Goal: Transaction & Acquisition: Book appointment/travel/reservation

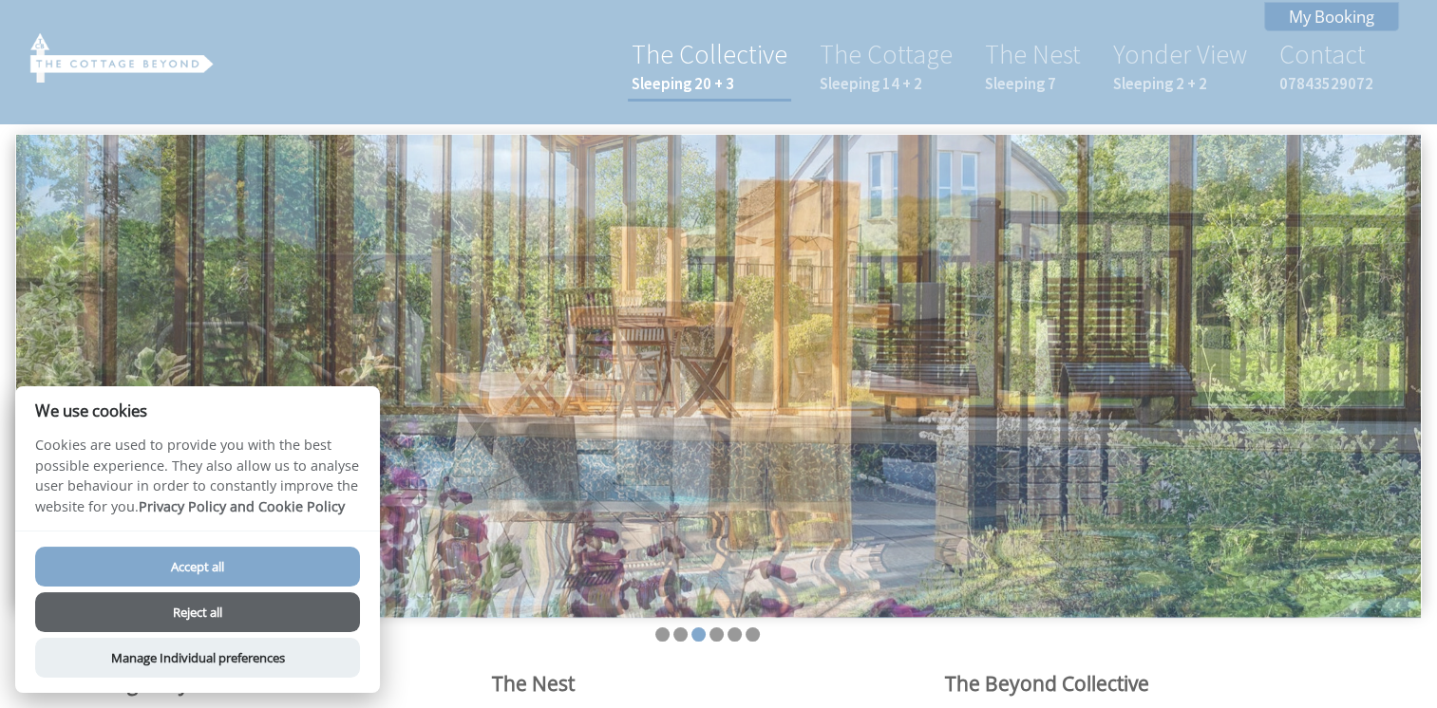
click at [745, 55] on link "The Collective Sleeping 20 + 3" at bounding box center [710, 65] width 156 height 57
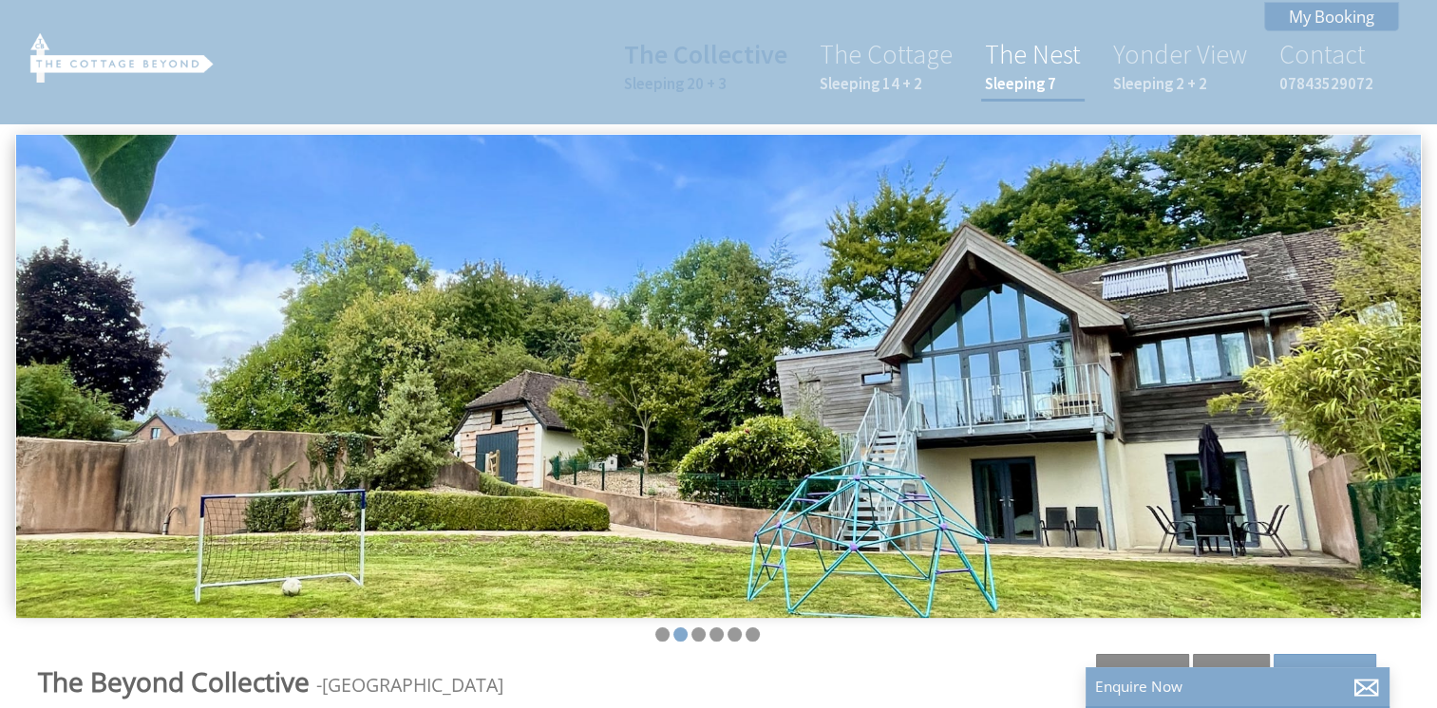
click at [1075, 49] on link "The Nest Sleeping 7" at bounding box center [1033, 65] width 96 height 57
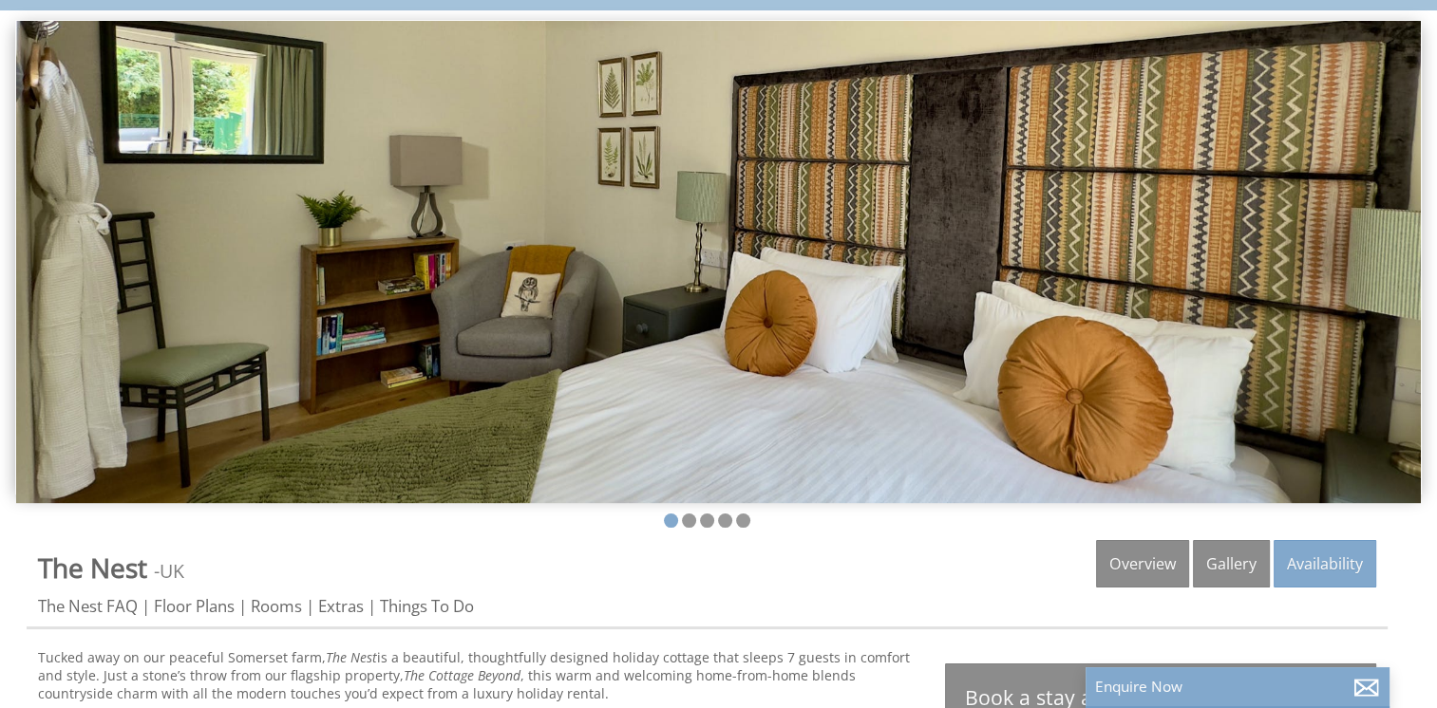
scroll to position [126, 0]
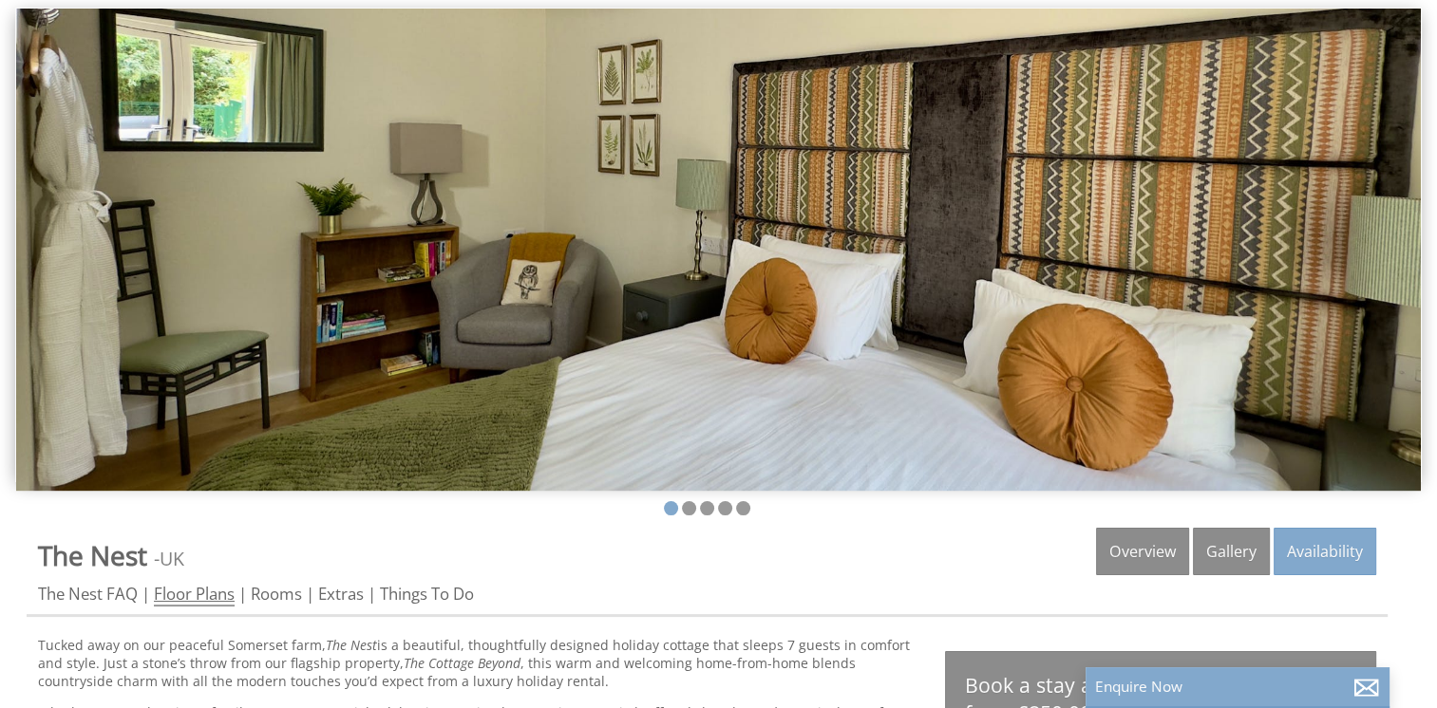
click at [184, 586] on link "Floor Plans" at bounding box center [194, 595] width 81 height 24
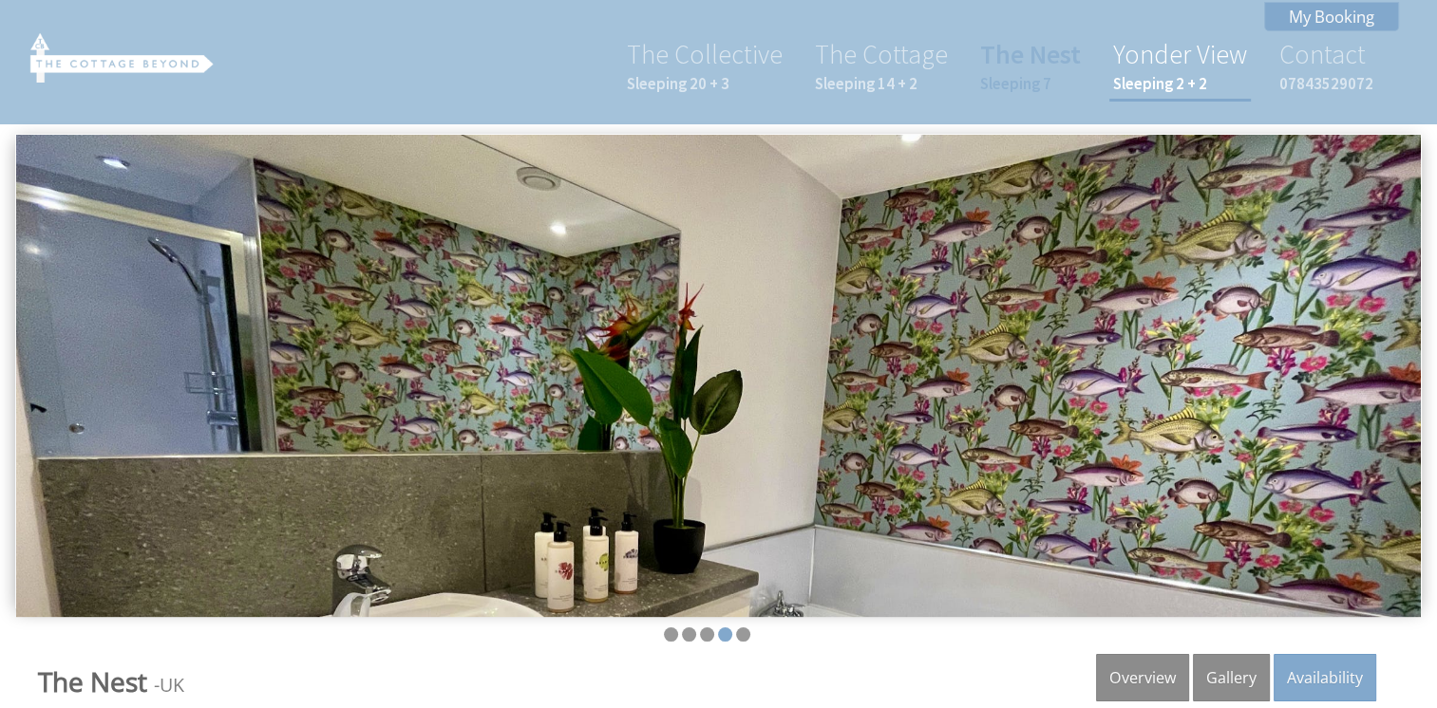
click at [1177, 71] on link "Yonder View Sleeping 2 + 2" at bounding box center [1180, 65] width 134 height 57
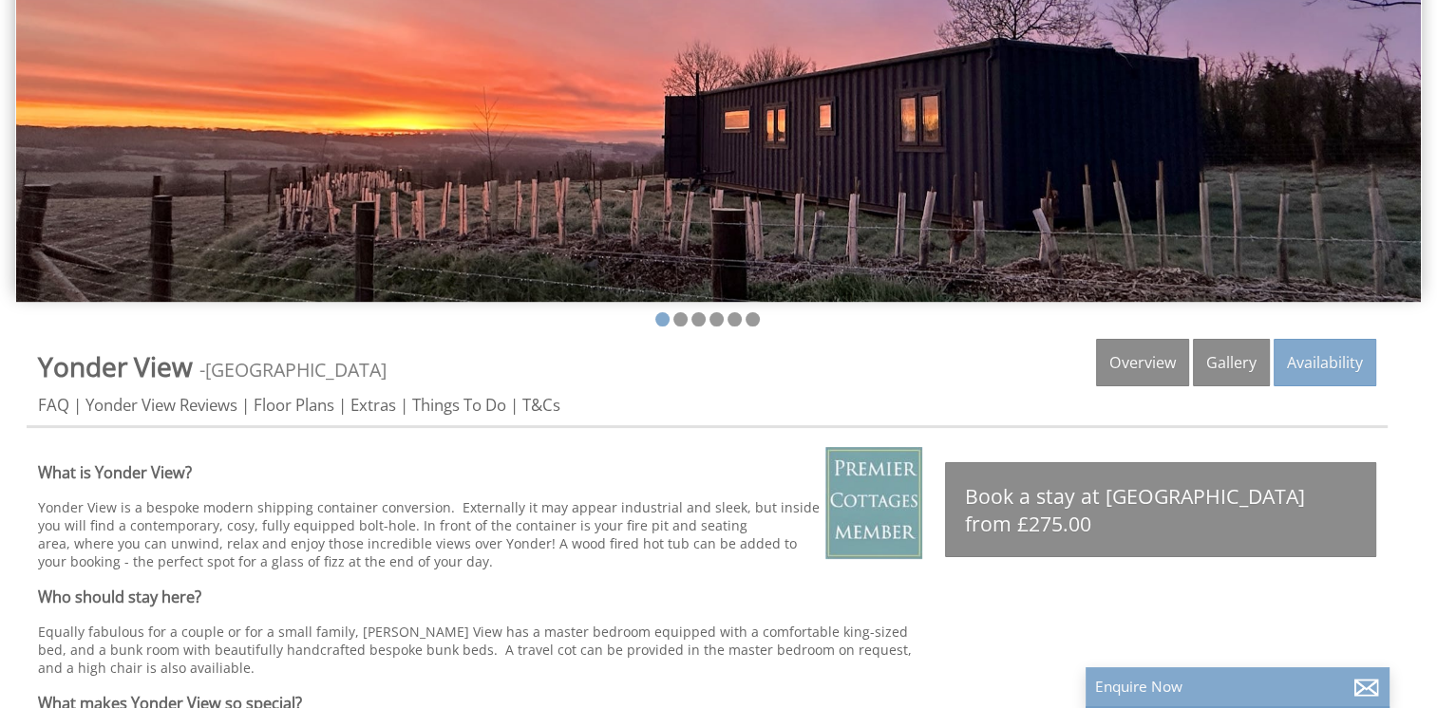
scroll to position [316, 0]
click at [306, 393] on link "Floor Plans" at bounding box center [294, 405] width 81 height 24
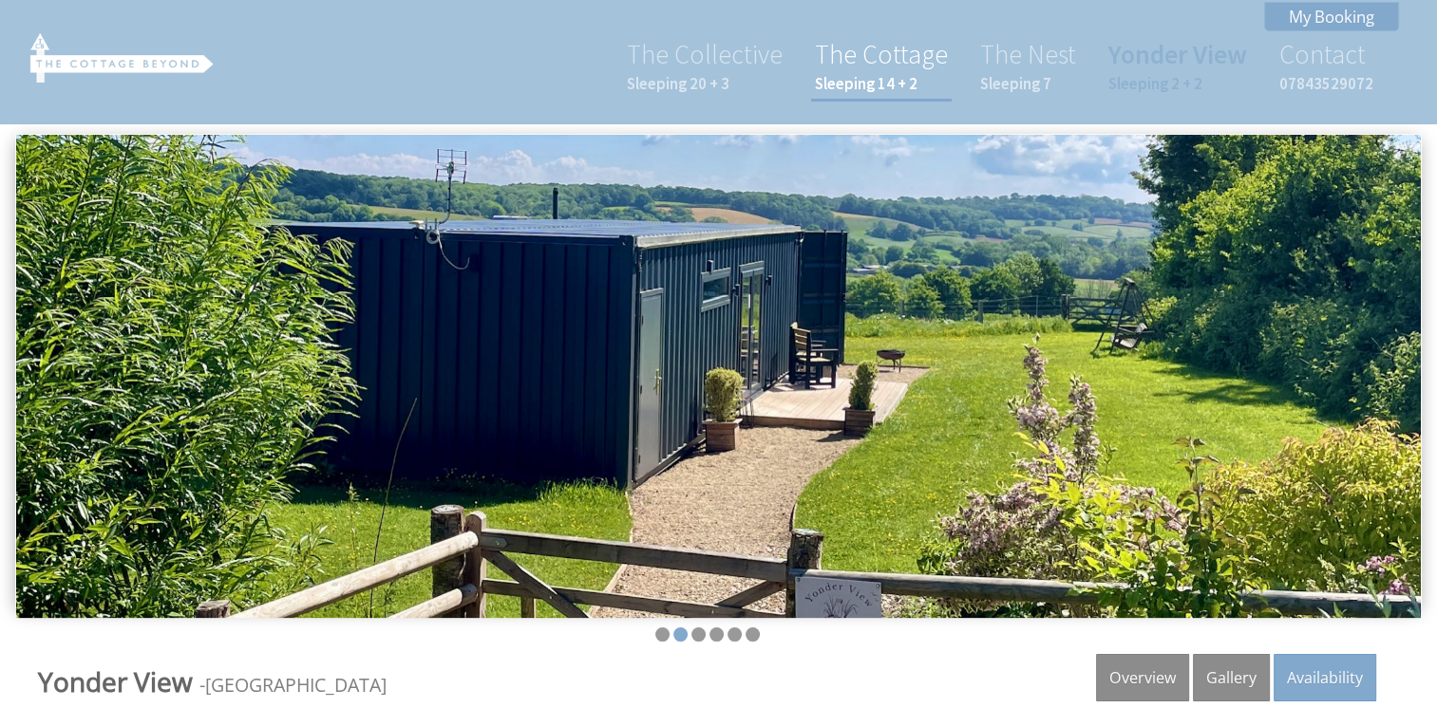
click at [858, 66] on link "The Cottage Sleeping 14 + 2" at bounding box center [881, 65] width 133 height 57
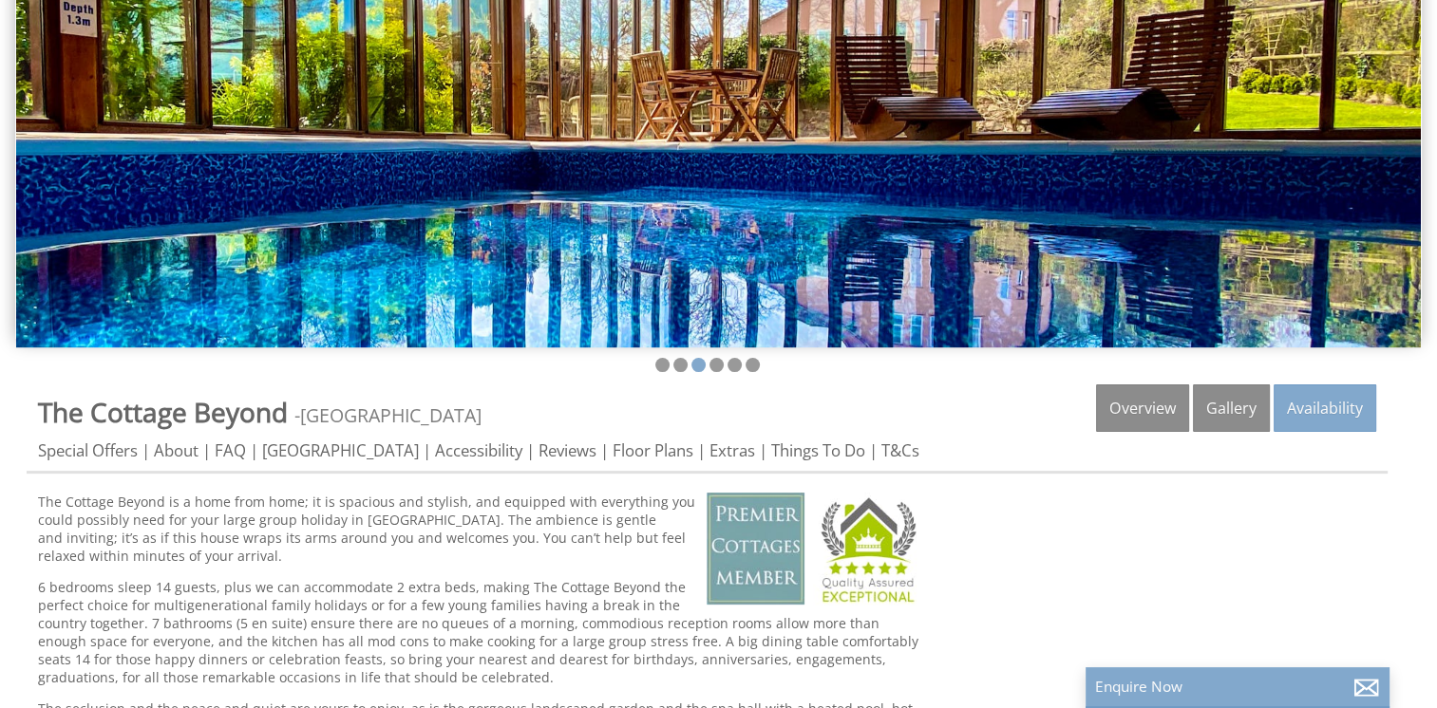
scroll to position [316, 0]
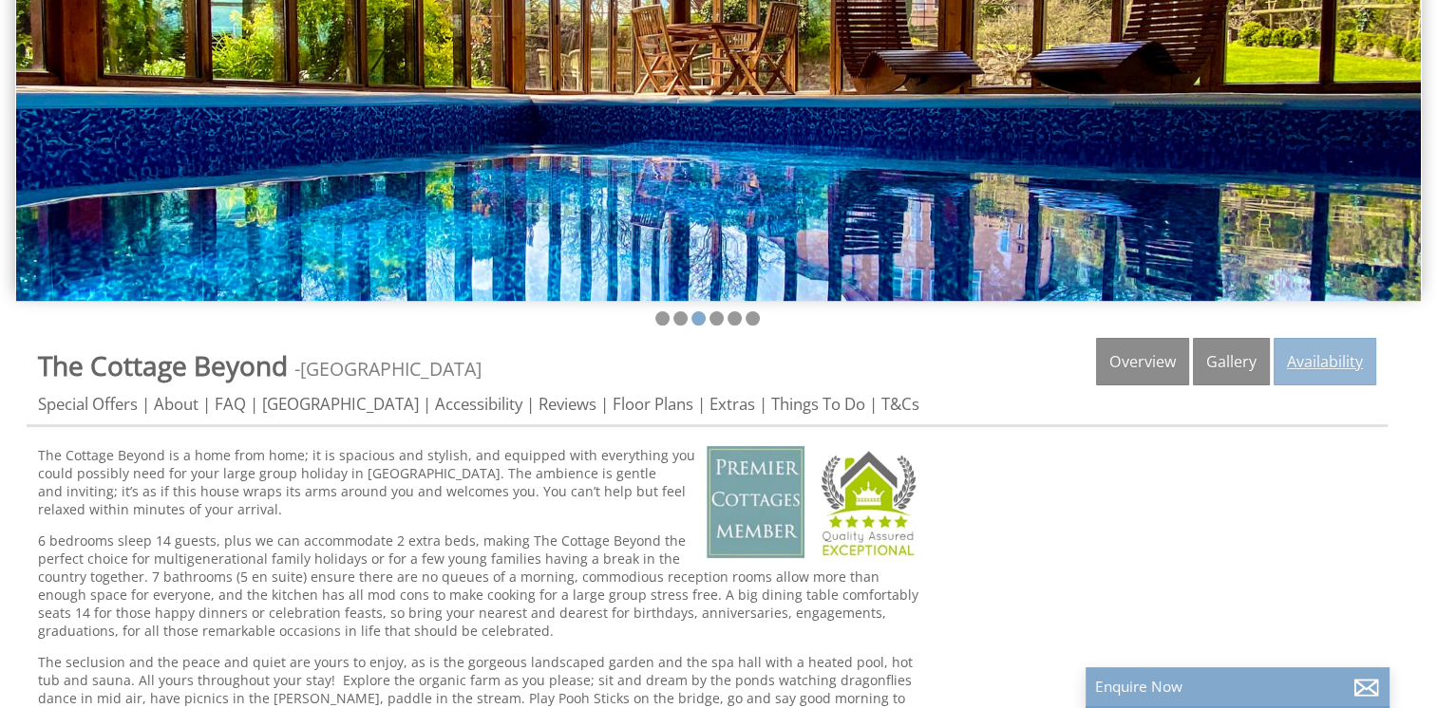
click at [1299, 368] on link "Availability" at bounding box center [1324, 361] width 103 height 47
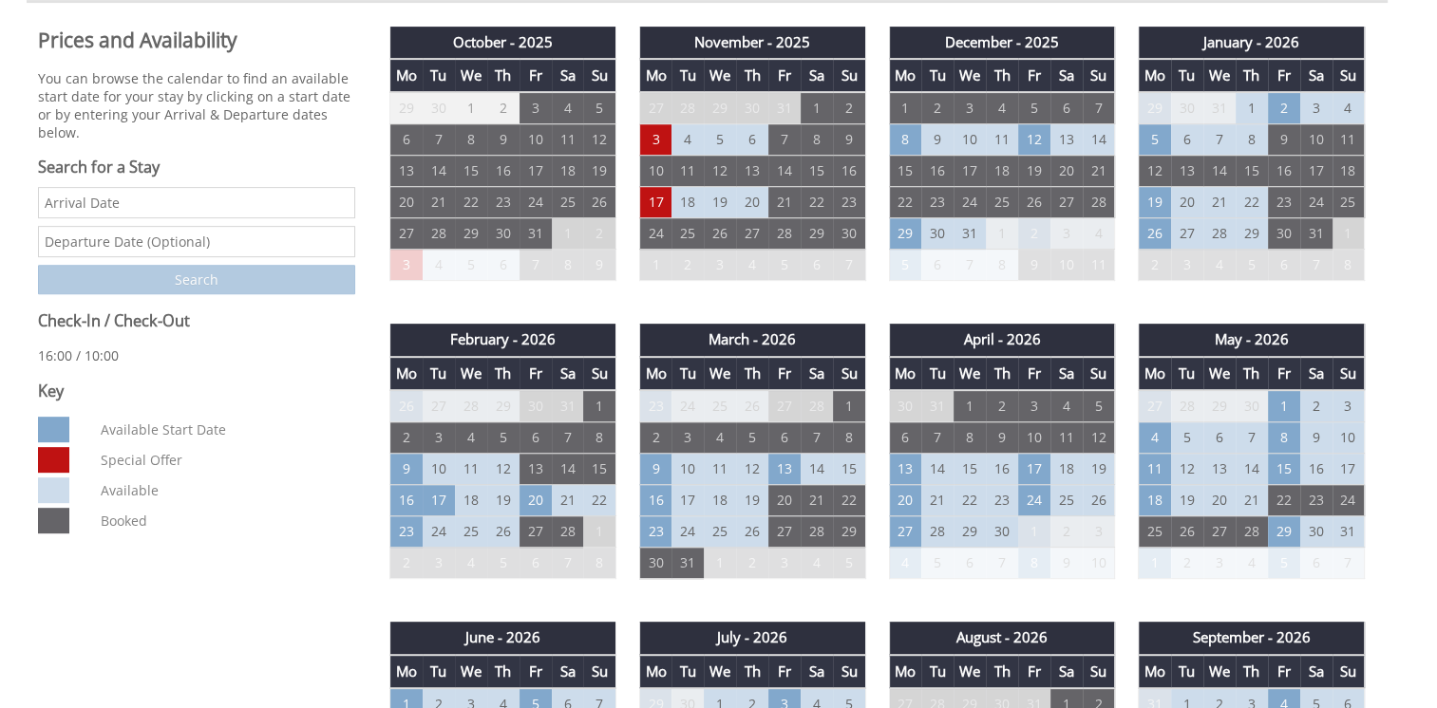
scroll to position [760, 0]
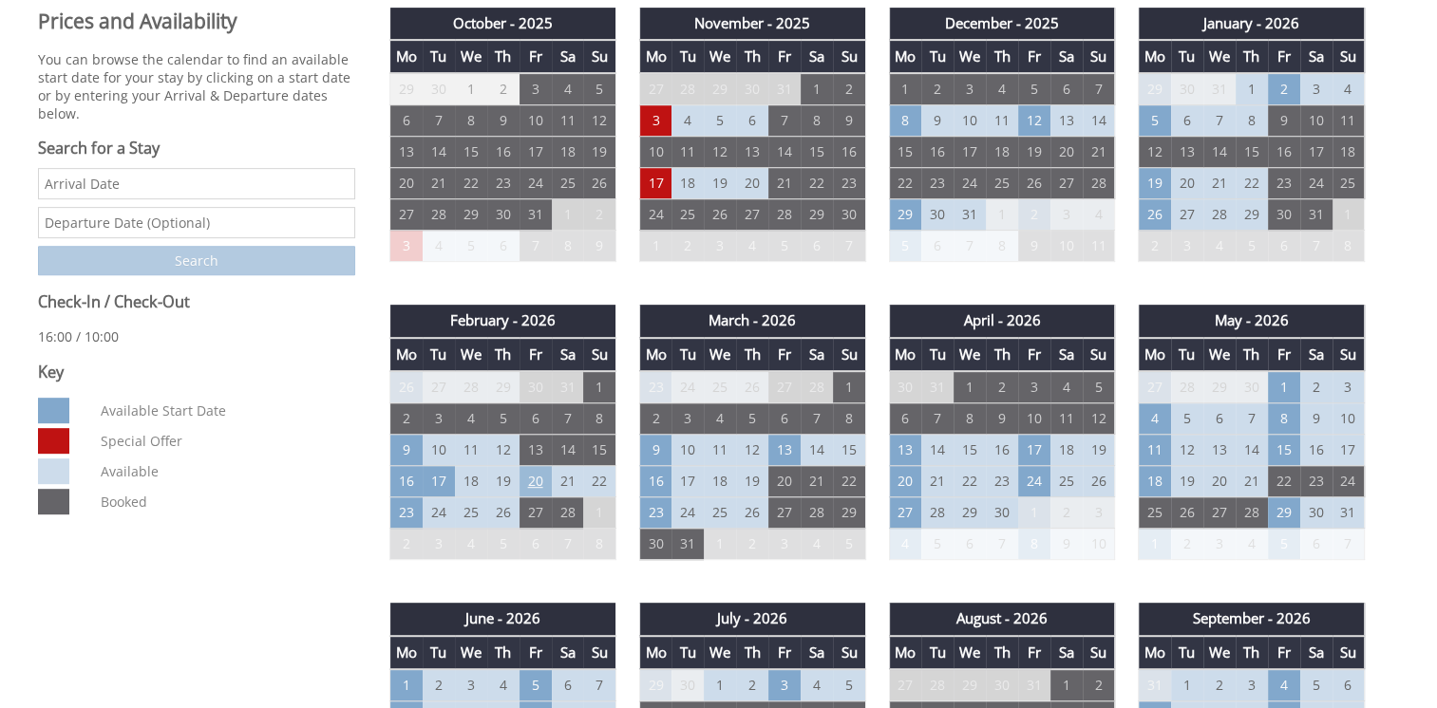
click at [532, 474] on td "20" at bounding box center [535, 481] width 32 height 31
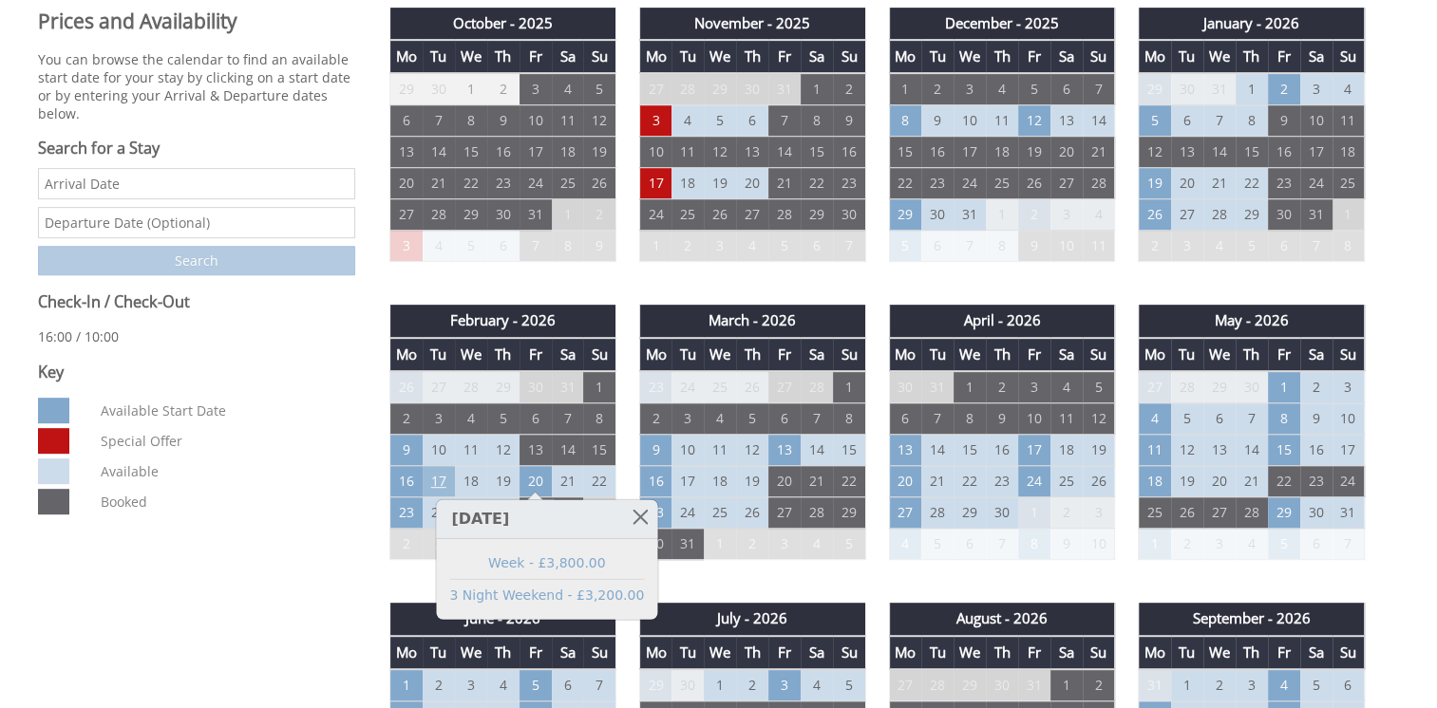
click at [444, 481] on td "17" at bounding box center [439, 481] width 32 height 31
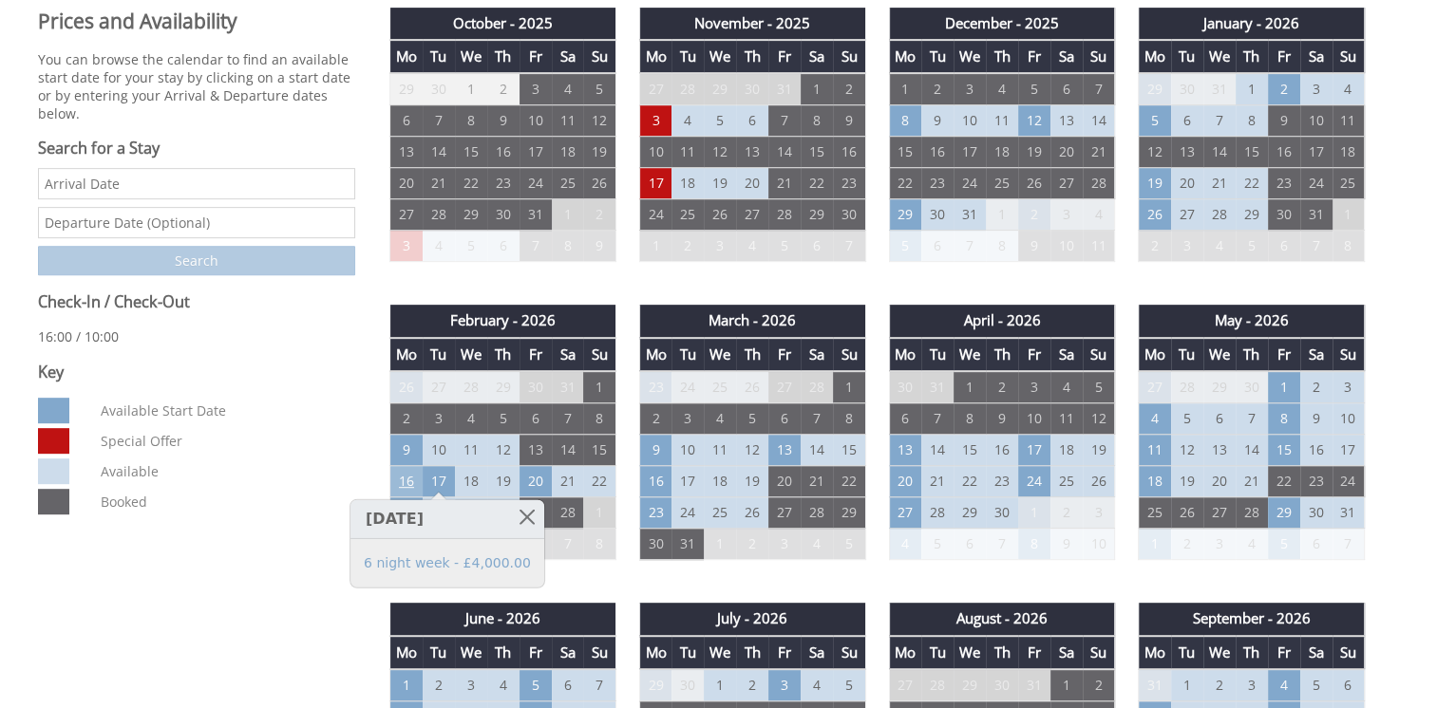
click at [394, 476] on td "16" at bounding box center [406, 481] width 32 height 31
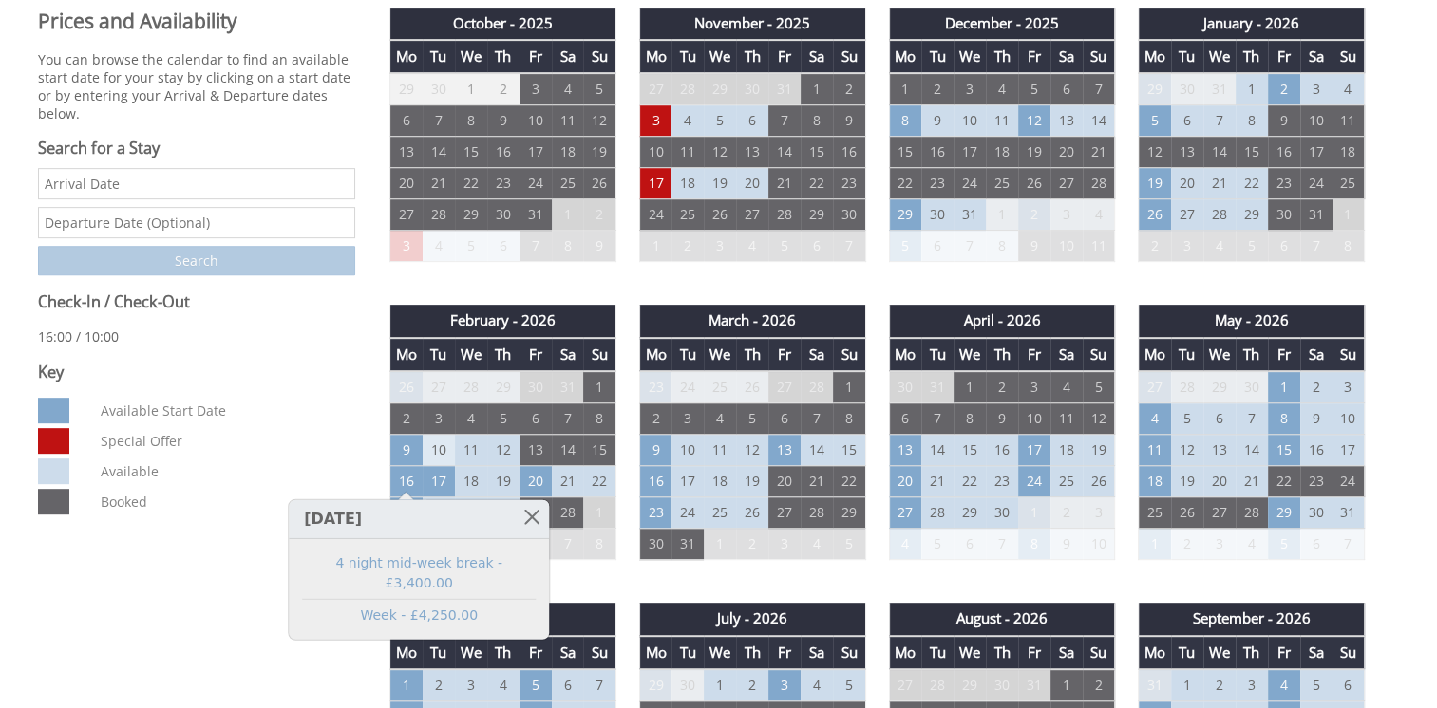
click at [450, 443] on td "10" at bounding box center [439, 450] width 32 height 31
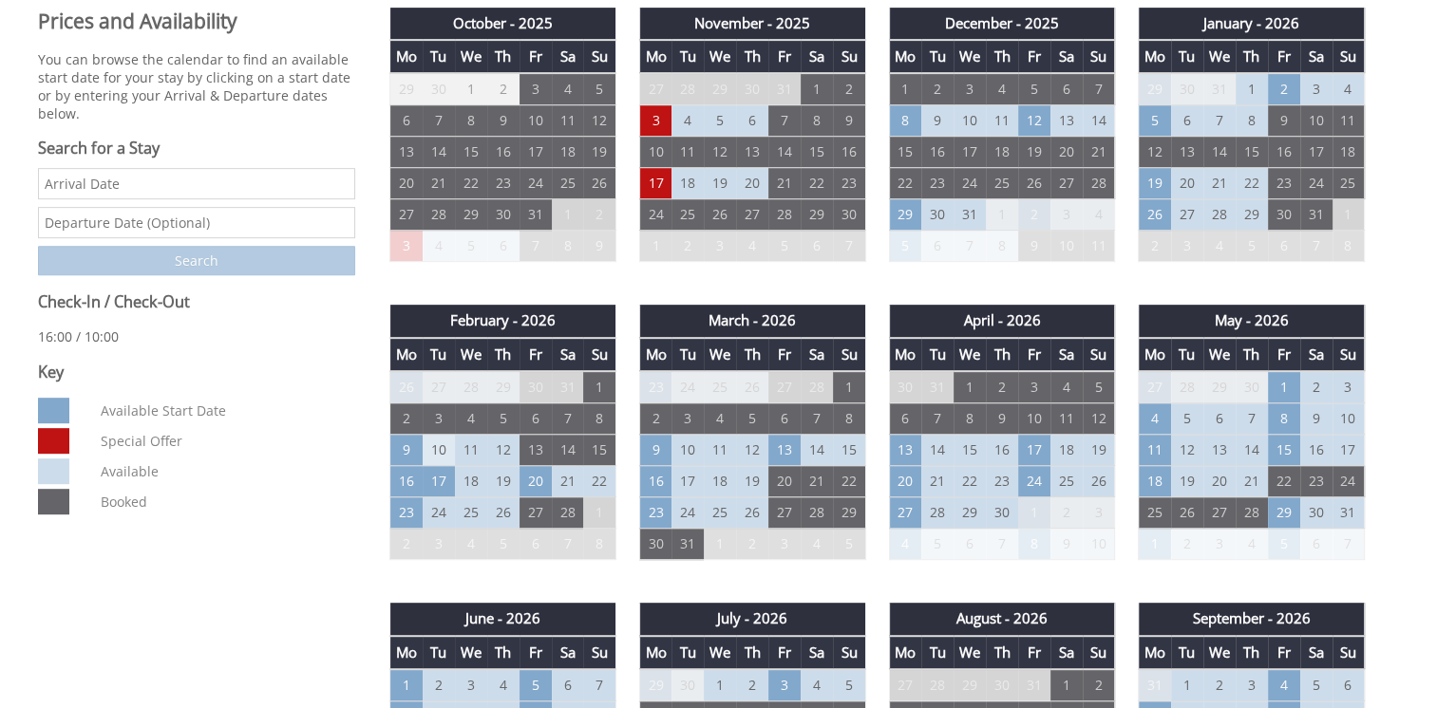
click at [445, 443] on td "10" at bounding box center [439, 450] width 32 height 31
click at [417, 445] on td "9" at bounding box center [406, 450] width 32 height 31
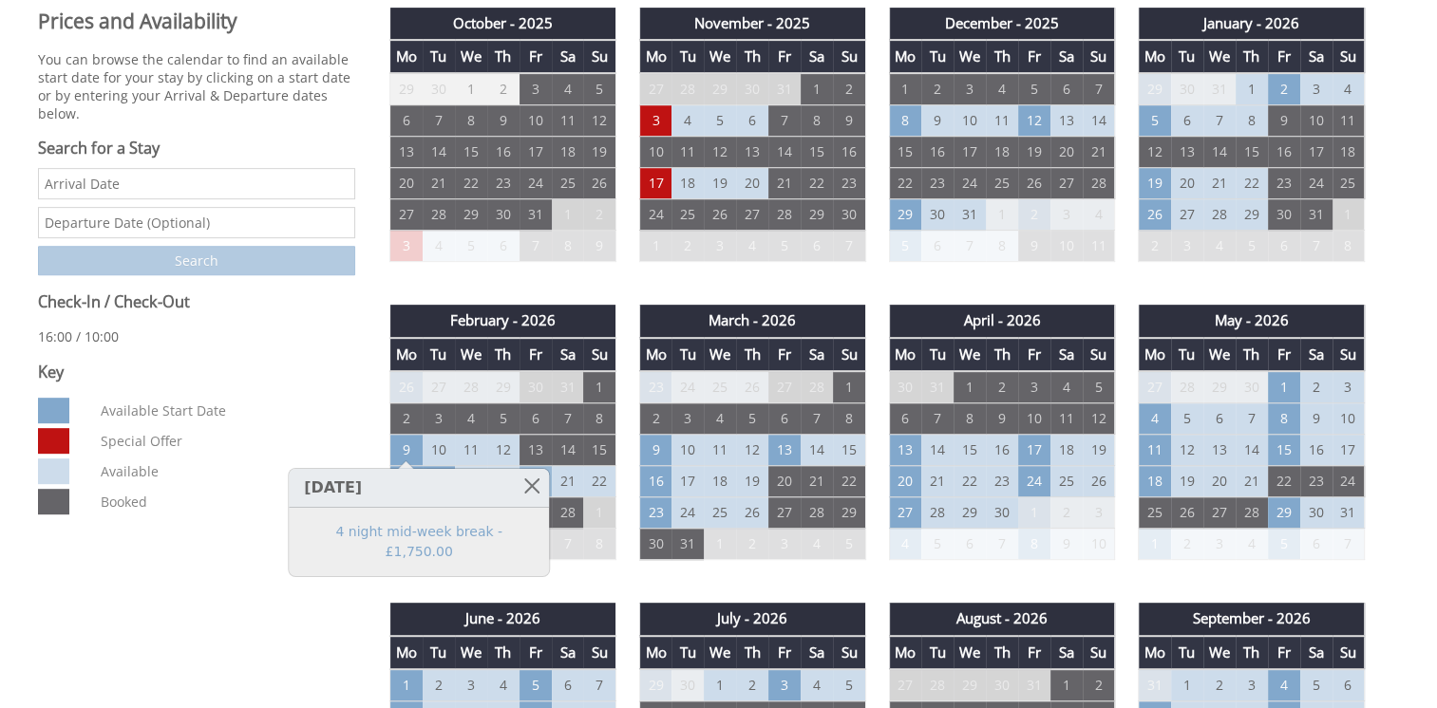
click at [534, 485] on td "20" at bounding box center [535, 481] width 32 height 31
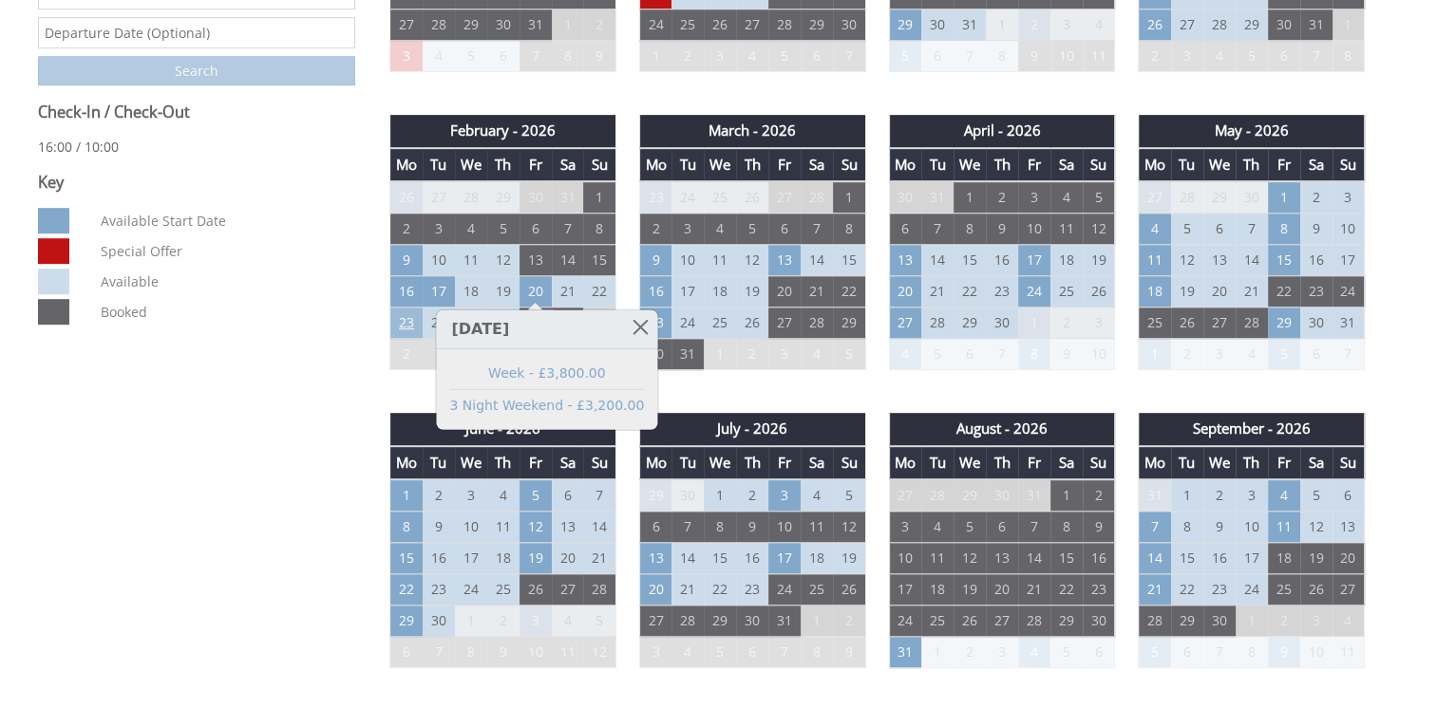
scroll to position [886, 0]
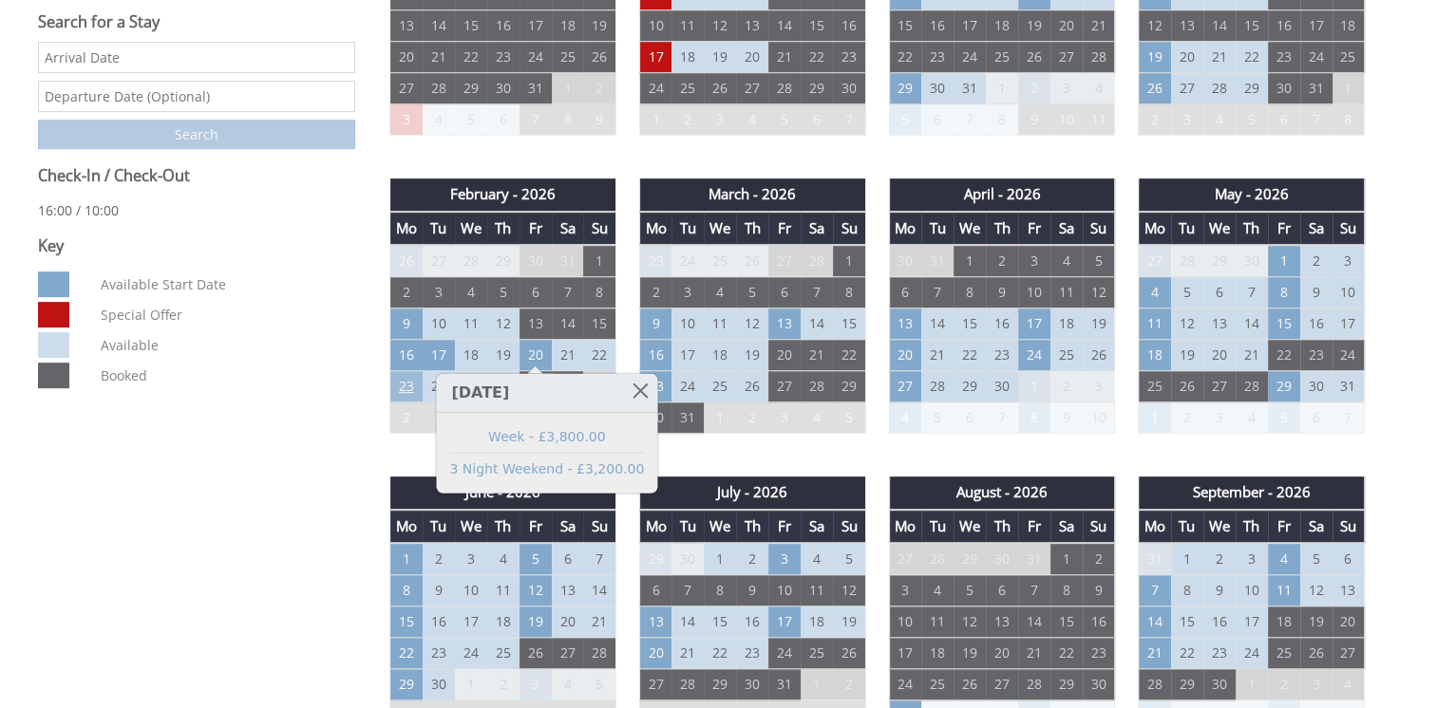
click at [410, 384] on td "23" at bounding box center [406, 386] width 32 height 31
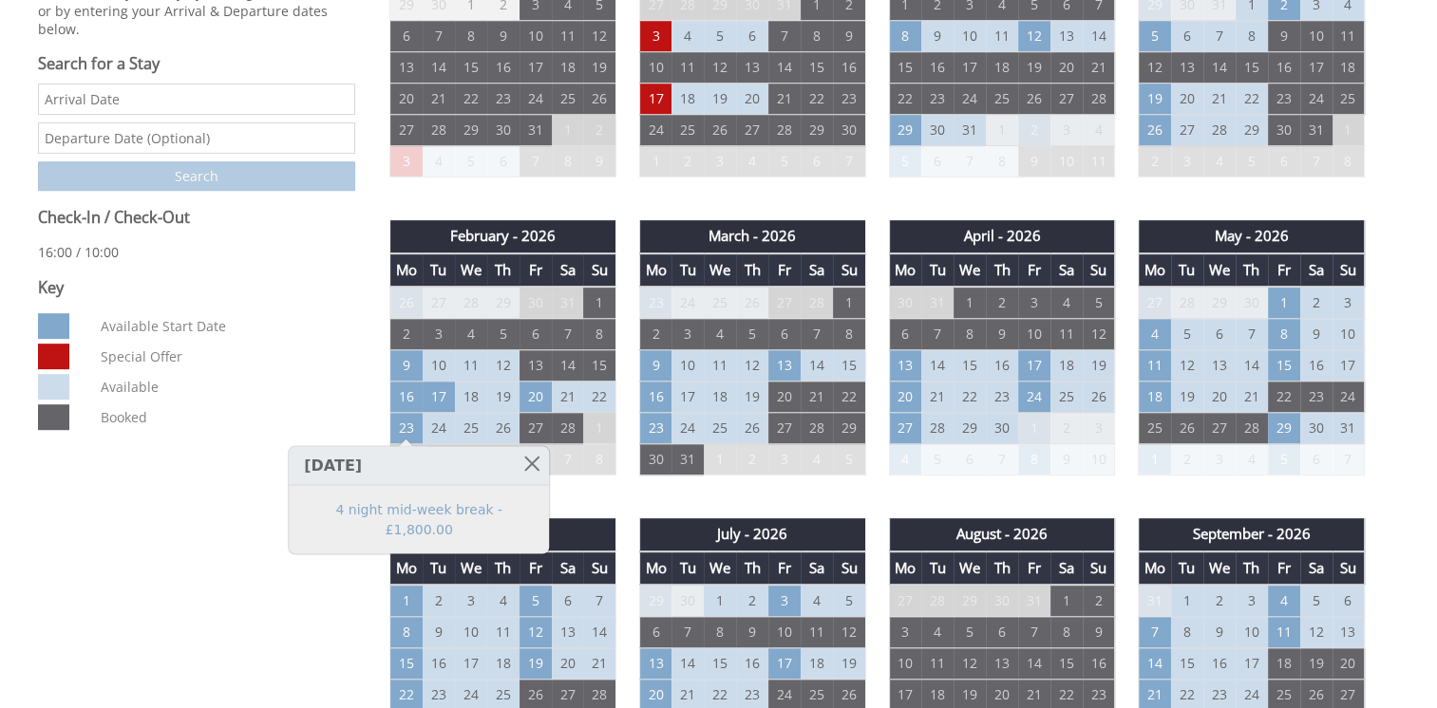
scroll to position [822, 0]
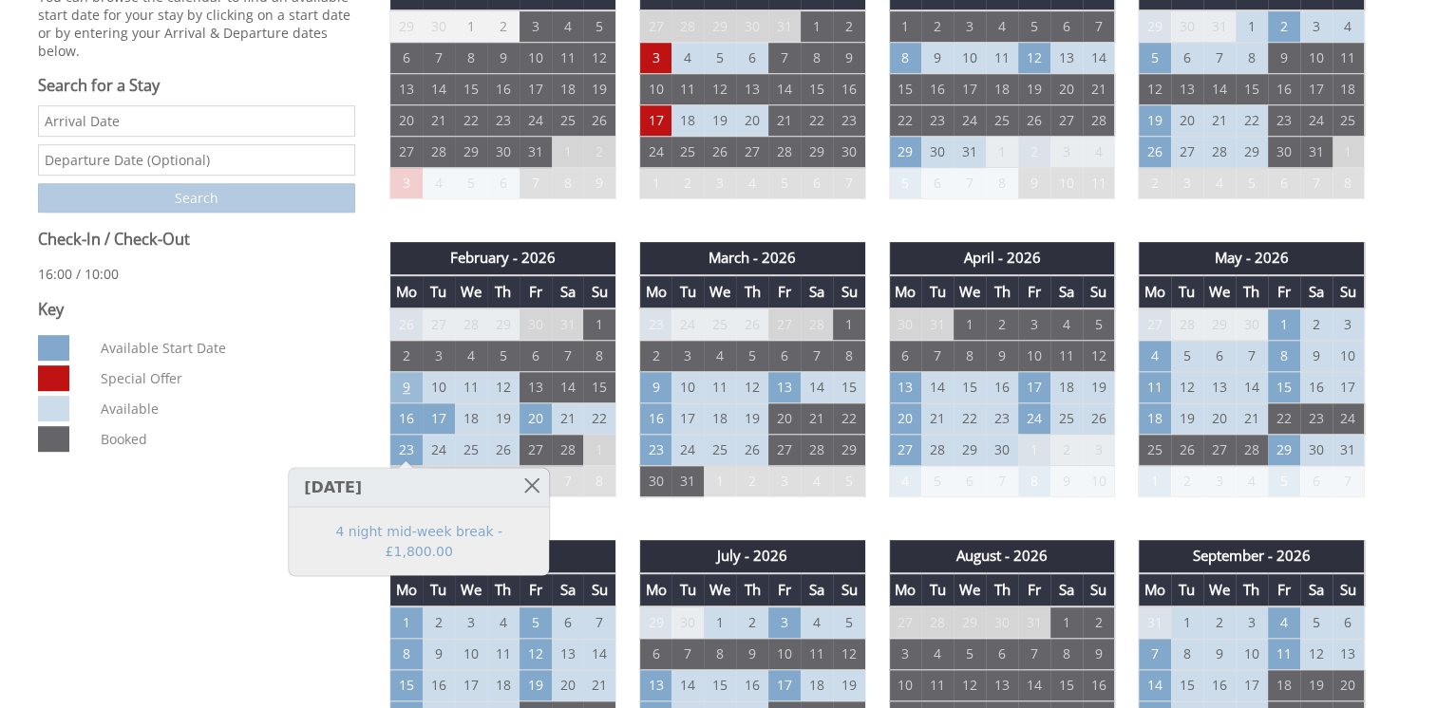
click at [405, 393] on td "9" at bounding box center [406, 387] width 32 height 31
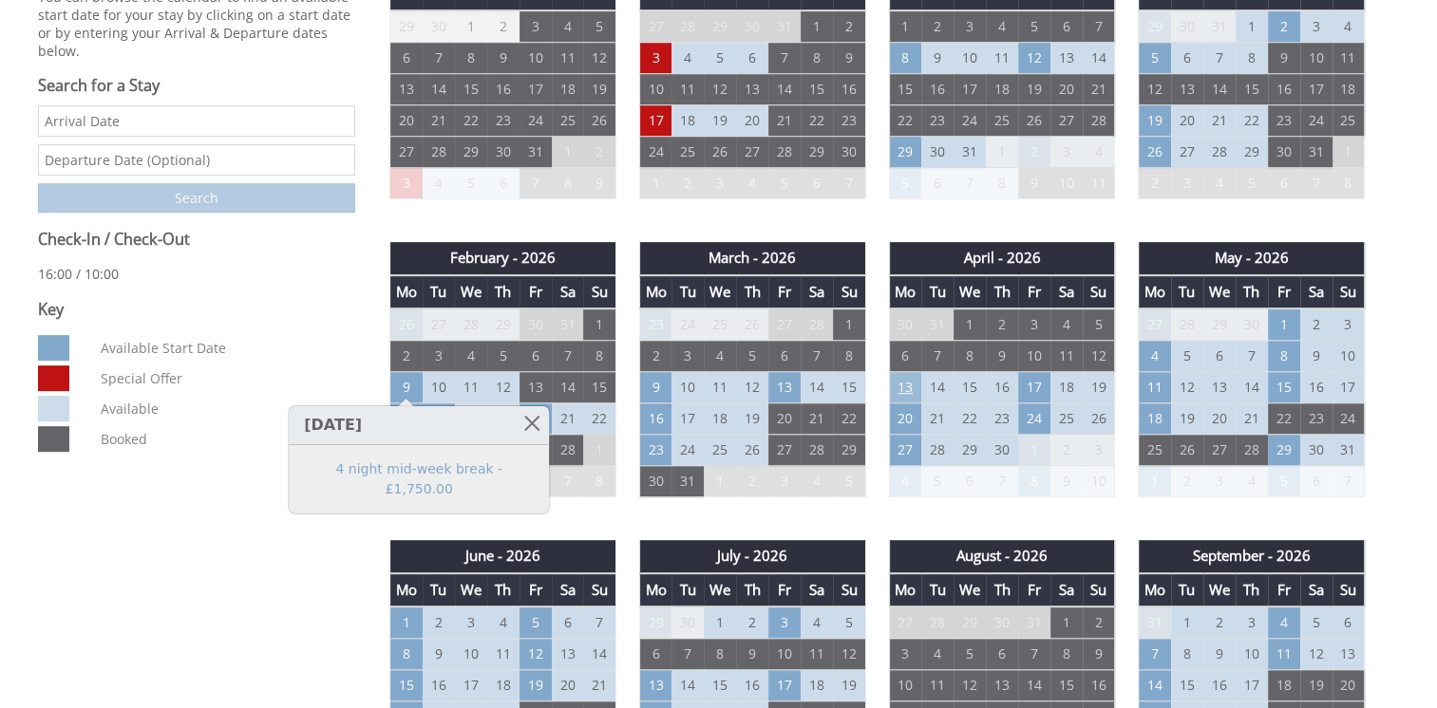
click at [897, 381] on td "13" at bounding box center [905, 387] width 32 height 31
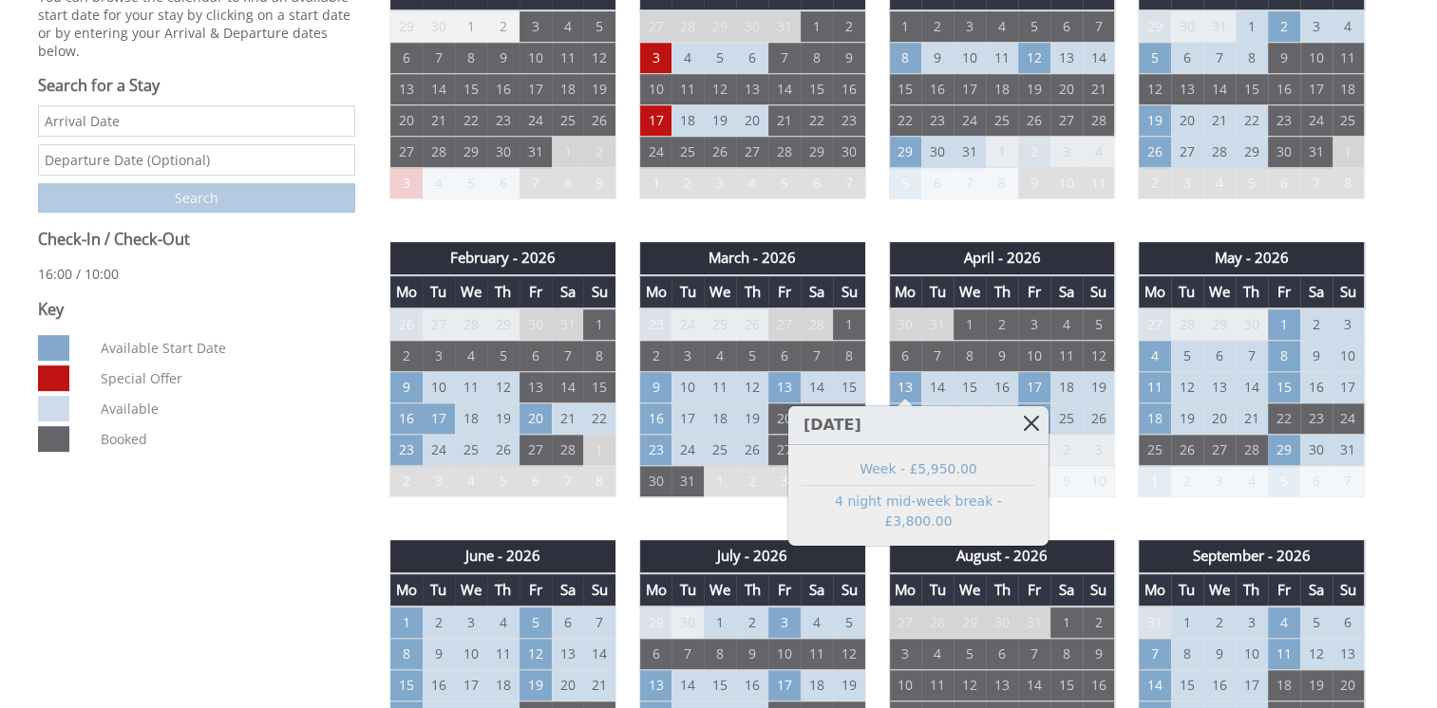
click at [1015, 424] on link at bounding box center [1031, 422] width 33 height 33
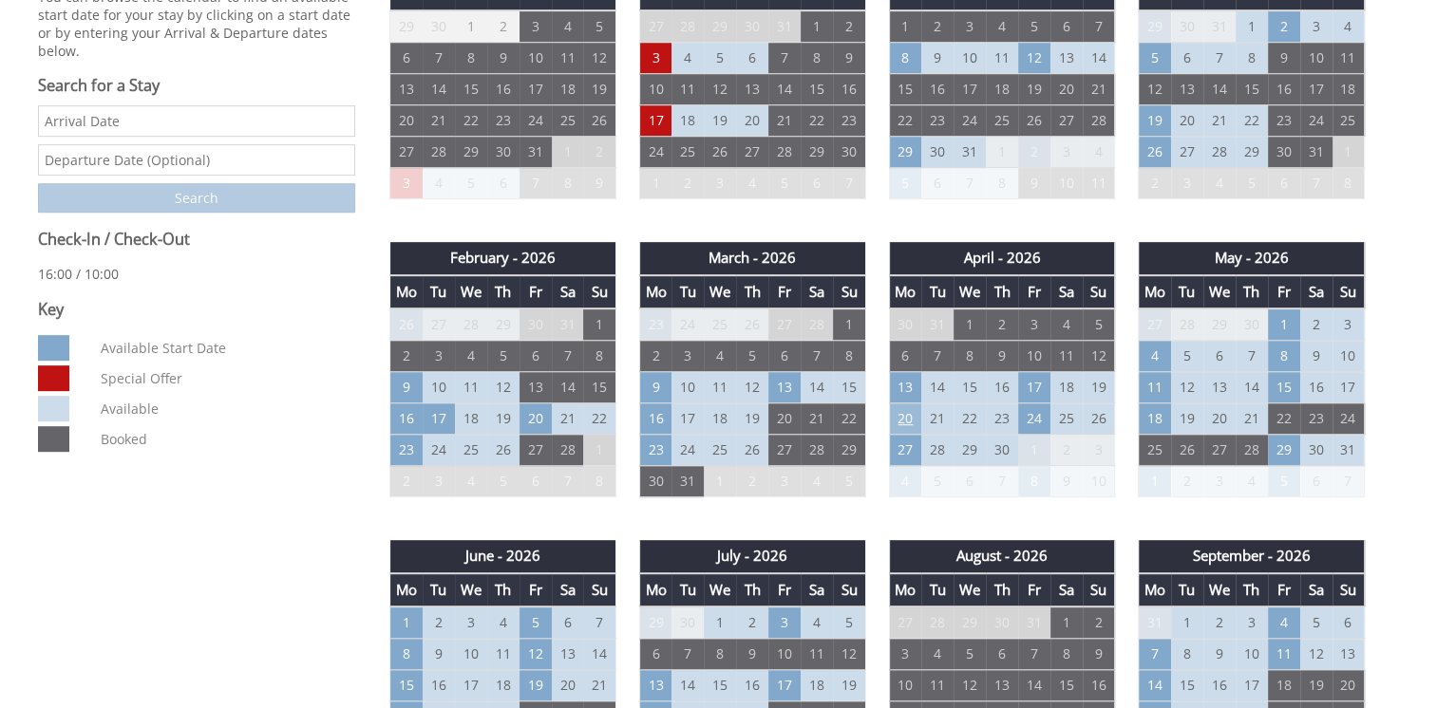
click at [905, 411] on td "20" at bounding box center [905, 419] width 32 height 31
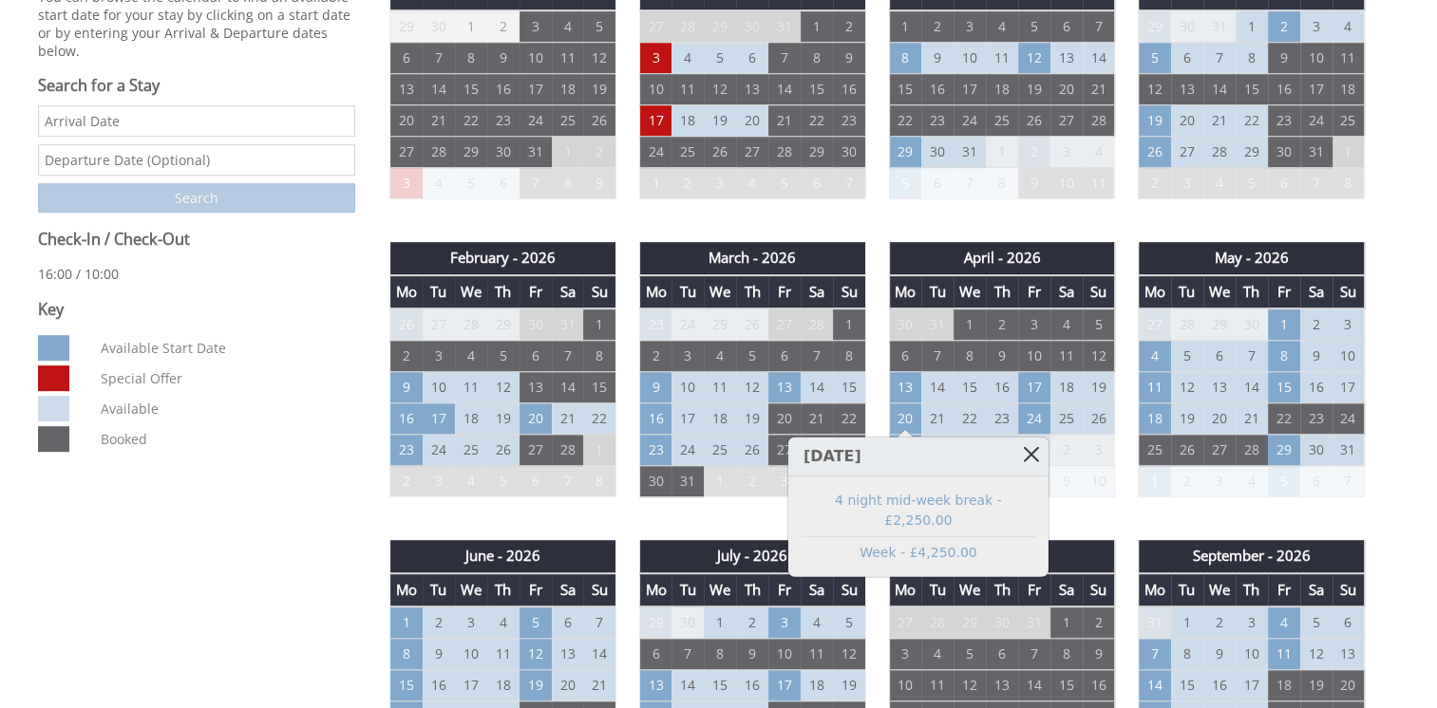
click at [1015, 446] on link at bounding box center [1031, 454] width 33 height 33
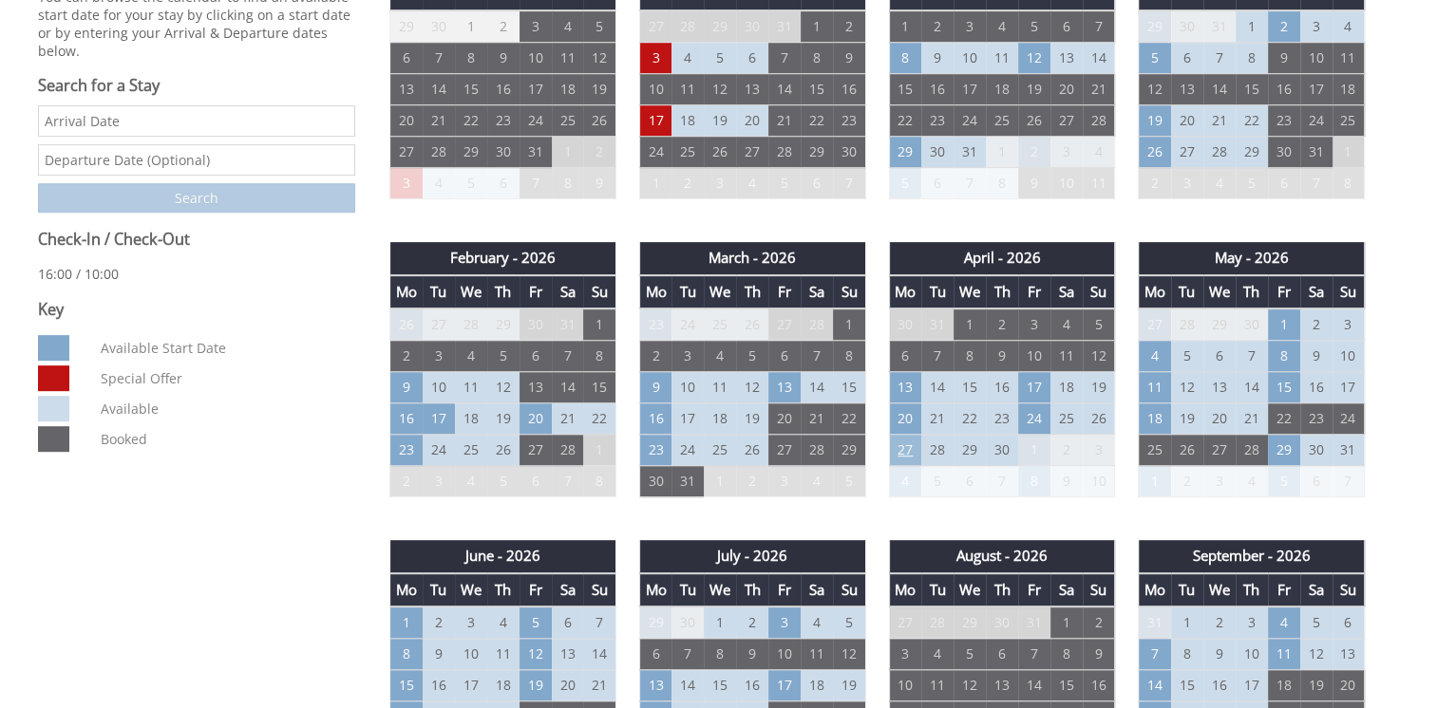
click at [900, 435] on td "27" at bounding box center [905, 450] width 32 height 31
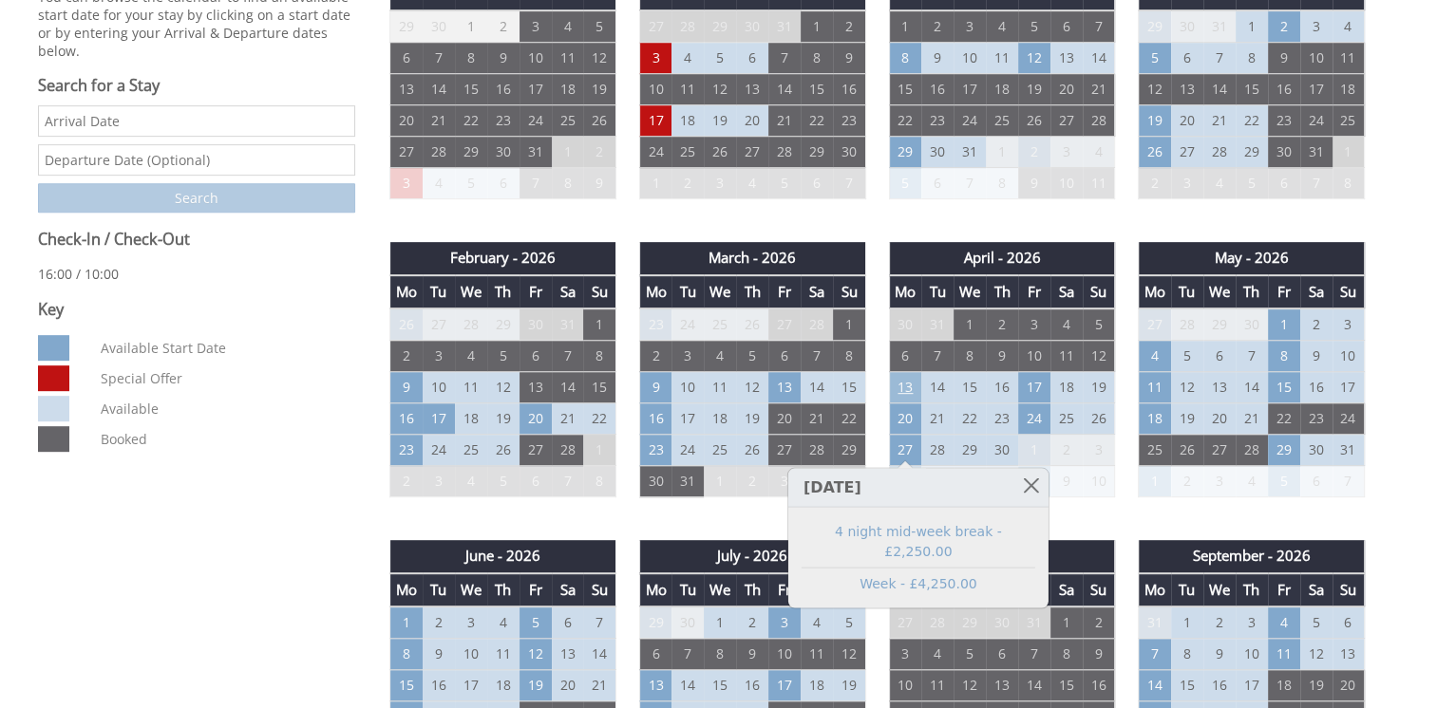
click at [905, 385] on td "13" at bounding box center [905, 387] width 32 height 31
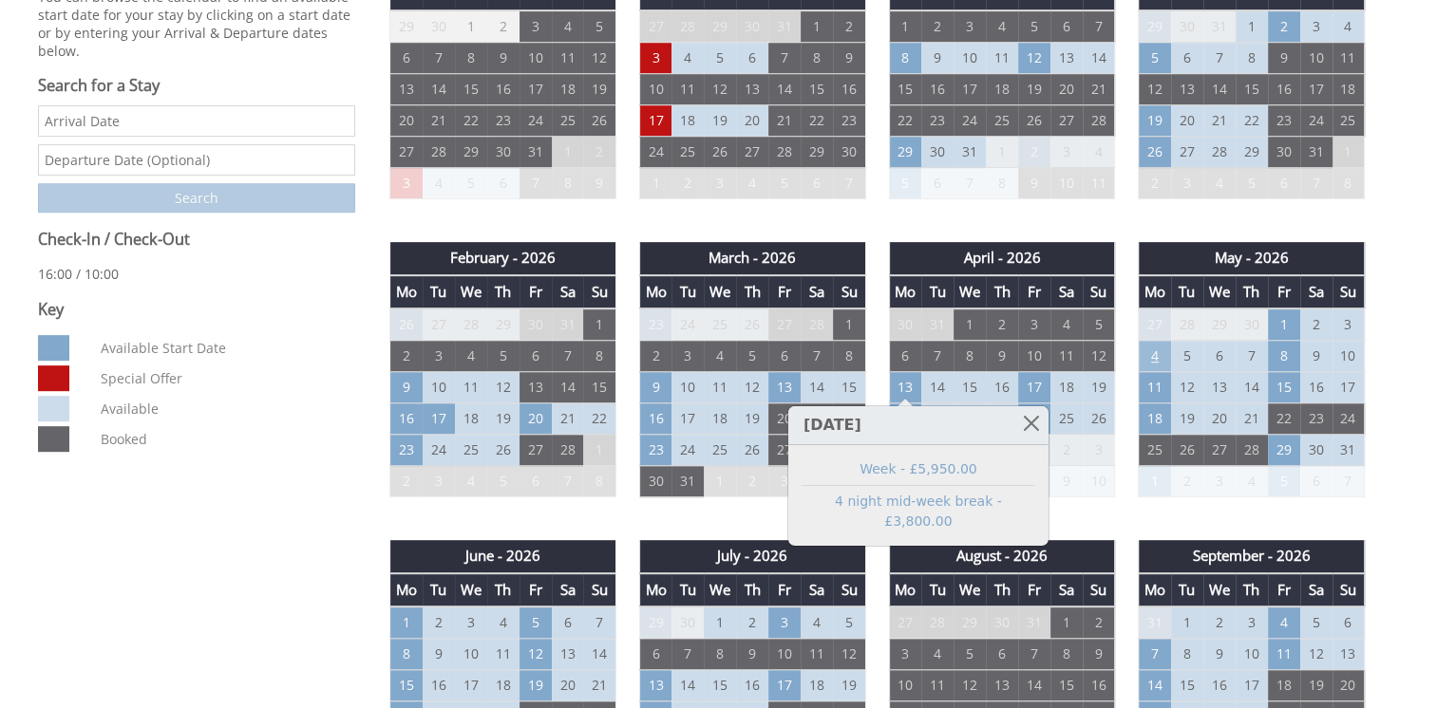
click at [1158, 351] on td "4" at bounding box center [1155, 356] width 32 height 31
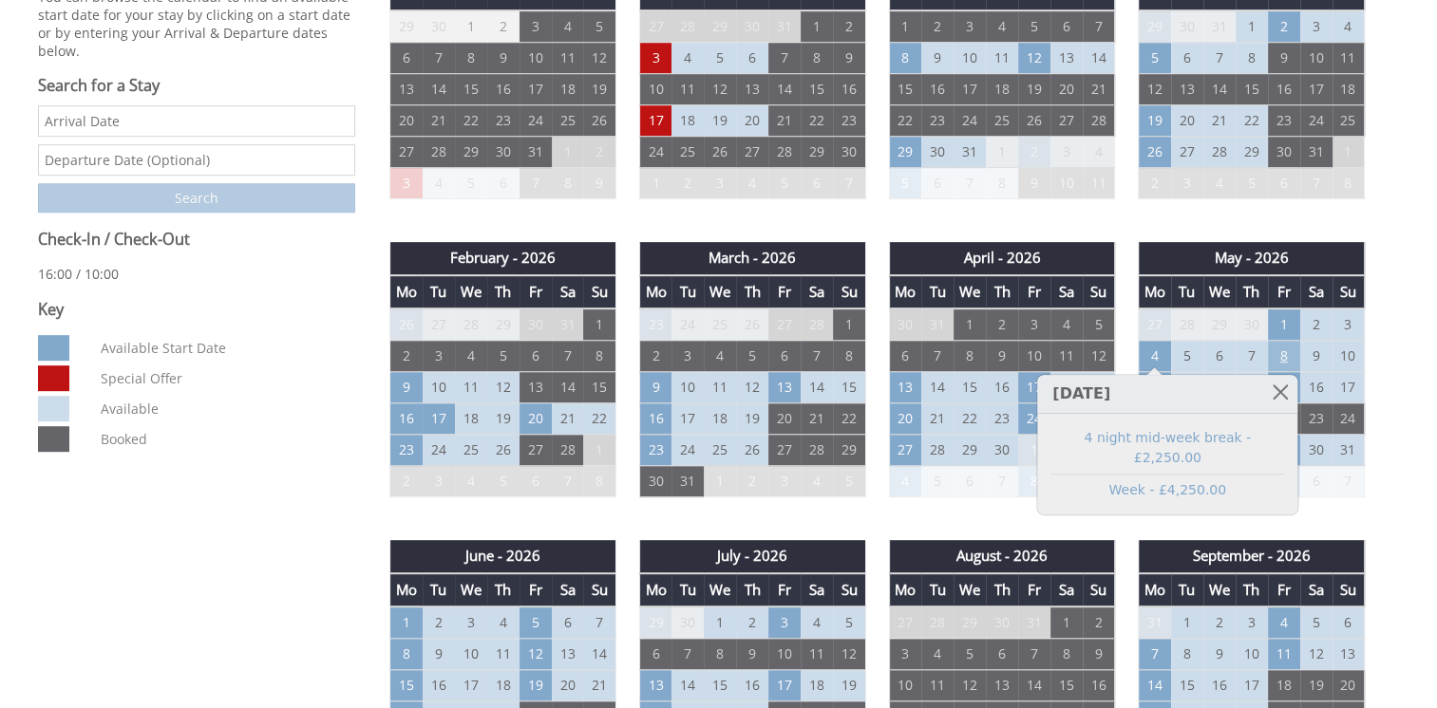
click at [1288, 352] on td "8" at bounding box center [1284, 356] width 32 height 31
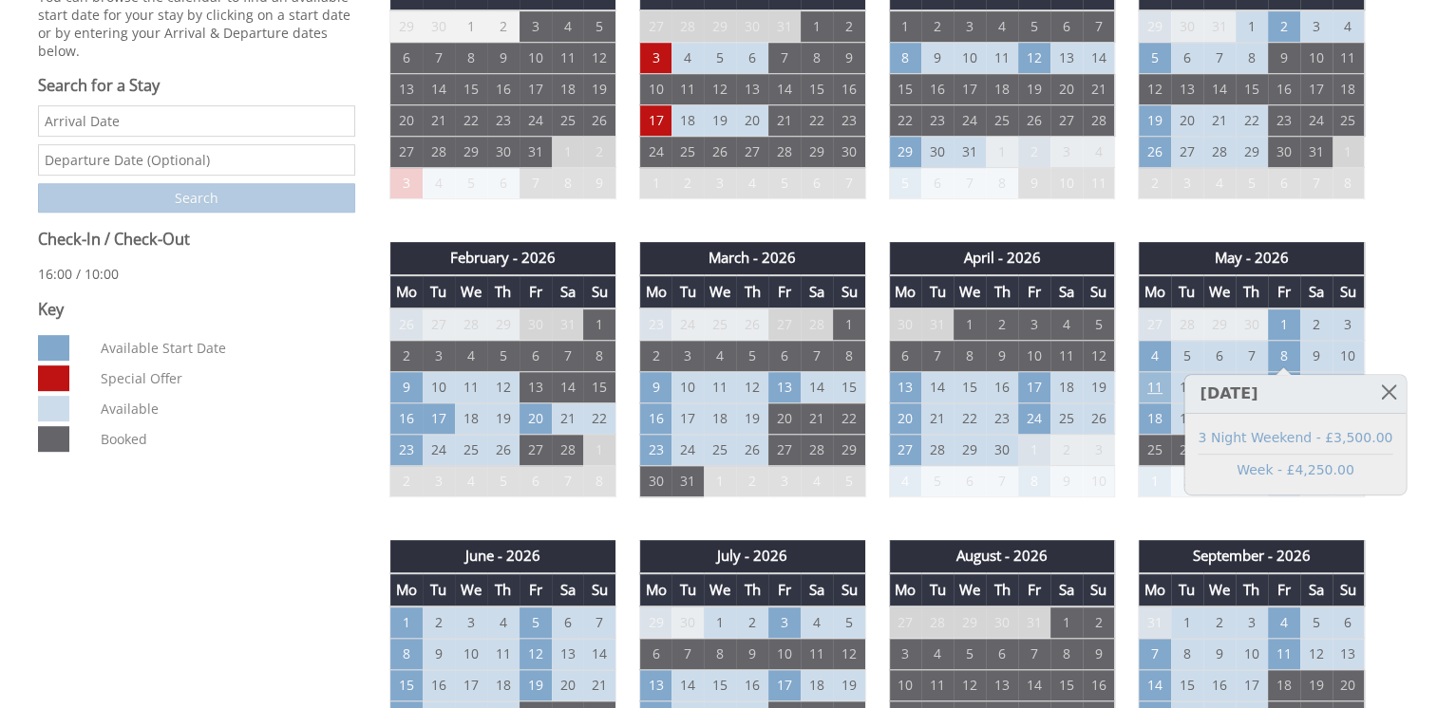
click at [1147, 386] on td "11" at bounding box center [1155, 387] width 32 height 31
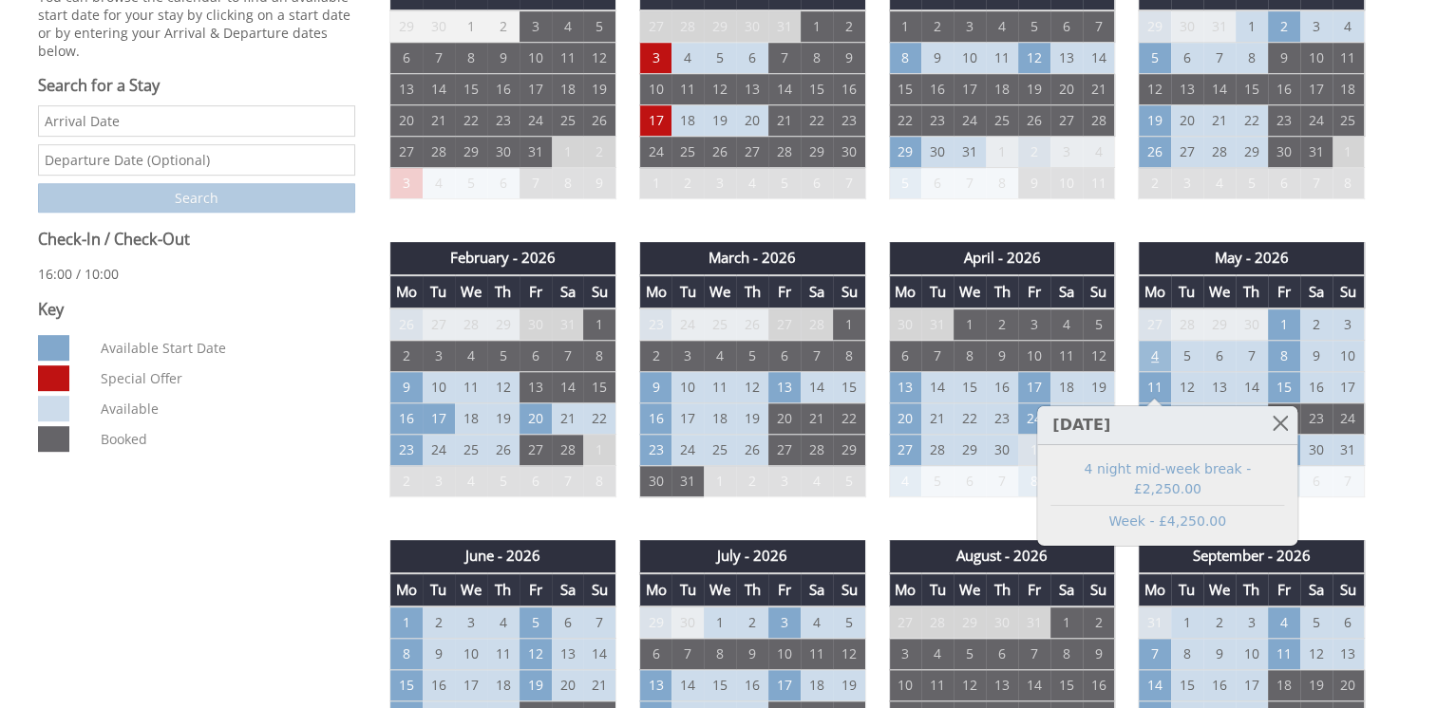
click at [1154, 357] on td "4" at bounding box center [1155, 356] width 32 height 31
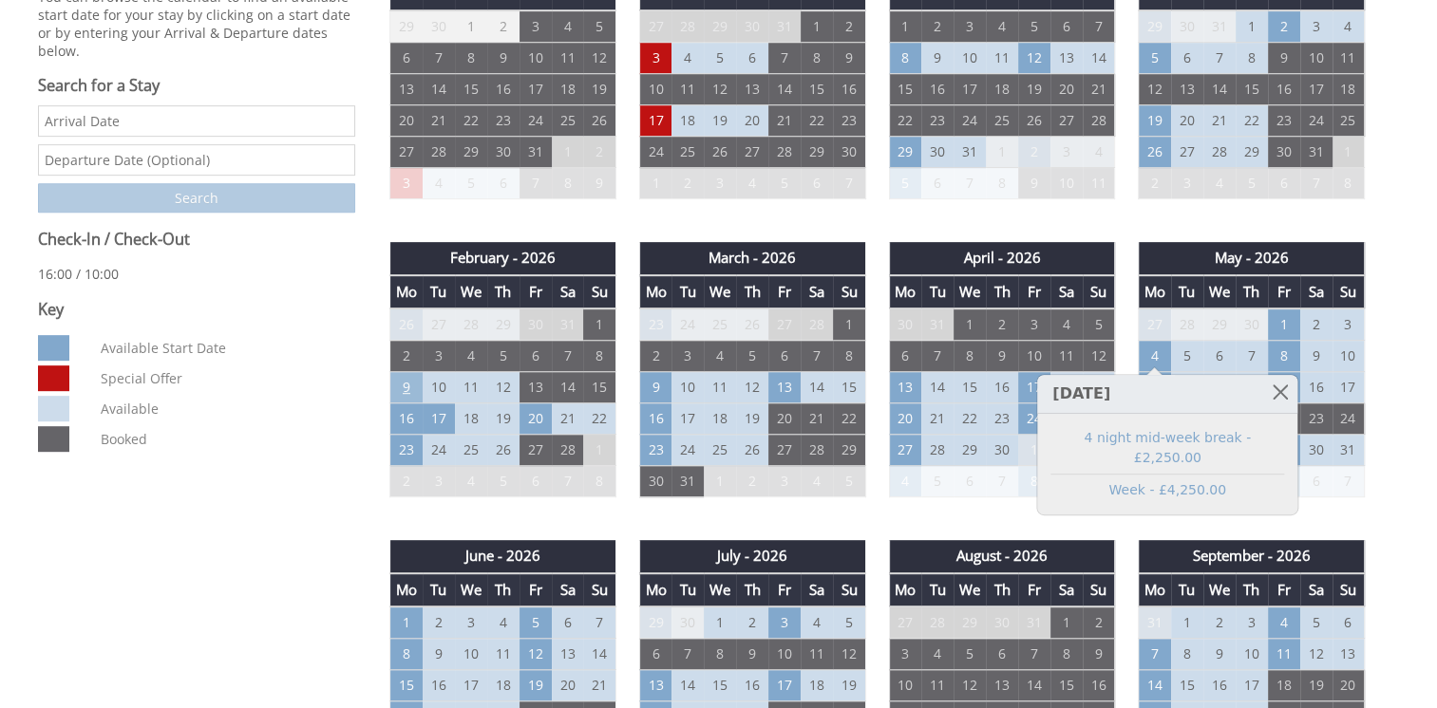
click at [408, 372] on td "9" at bounding box center [406, 387] width 32 height 31
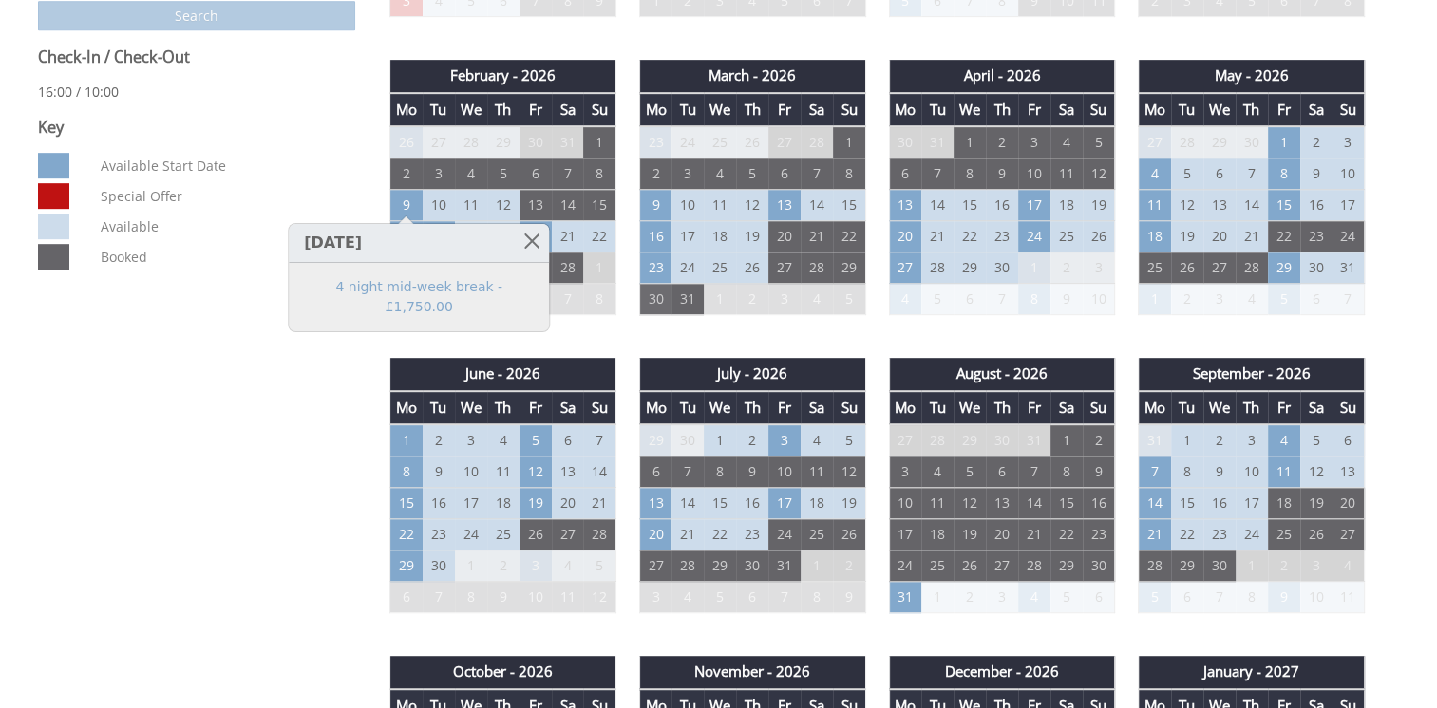
scroll to position [1012, 0]
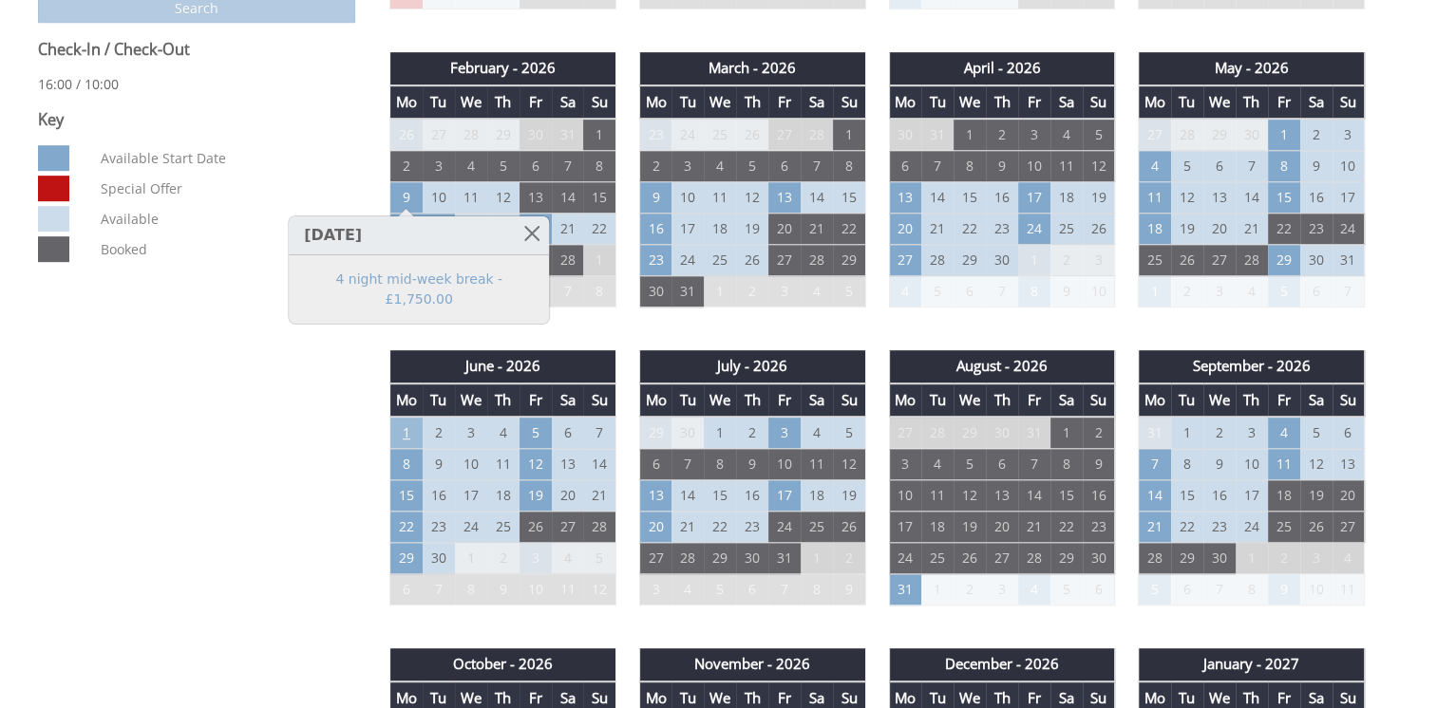
click at [412, 420] on td "1" at bounding box center [406, 433] width 32 height 32
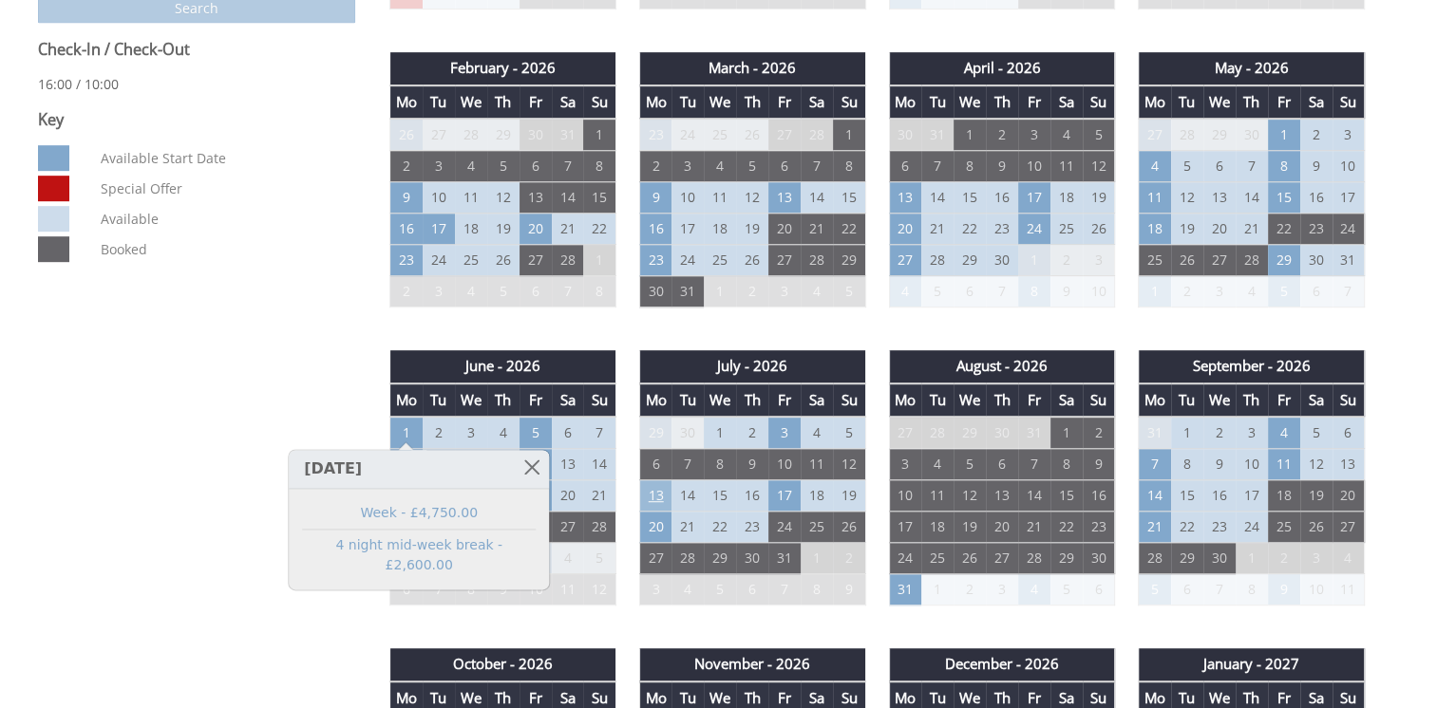
click at [653, 488] on td "13" at bounding box center [655, 496] width 32 height 31
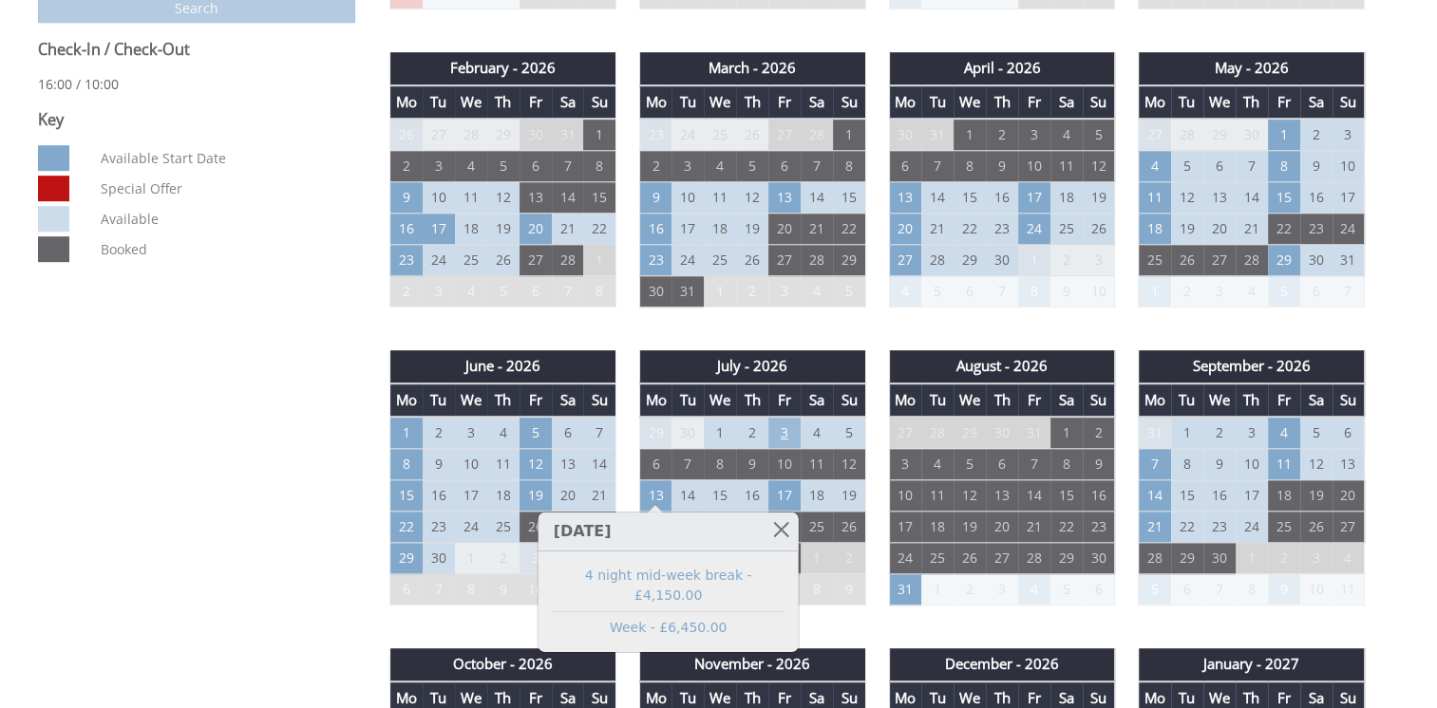
click at [776, 424] on td "3" at bounding box center [784, 433] width 32 height 32
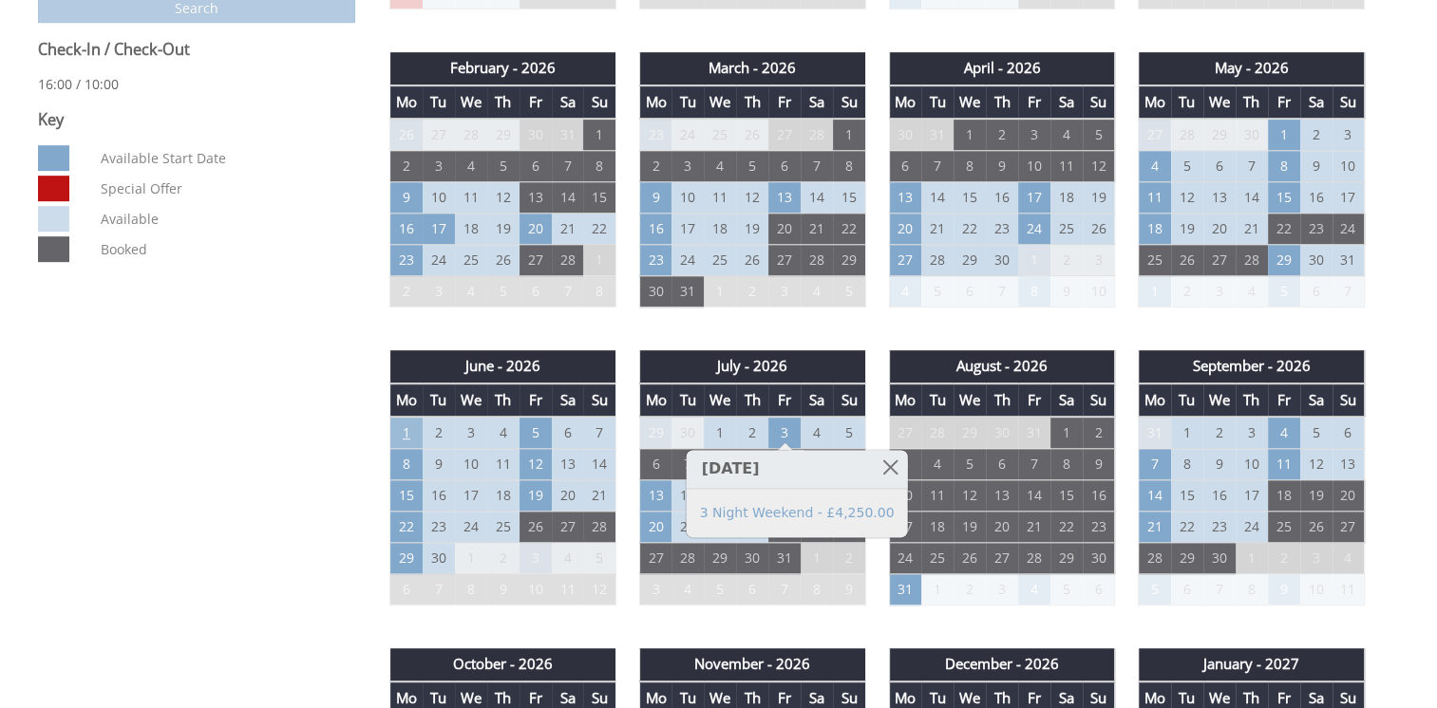
click at [414, 420] on td "1" at bounding box center [406, 433] width 32 height 32
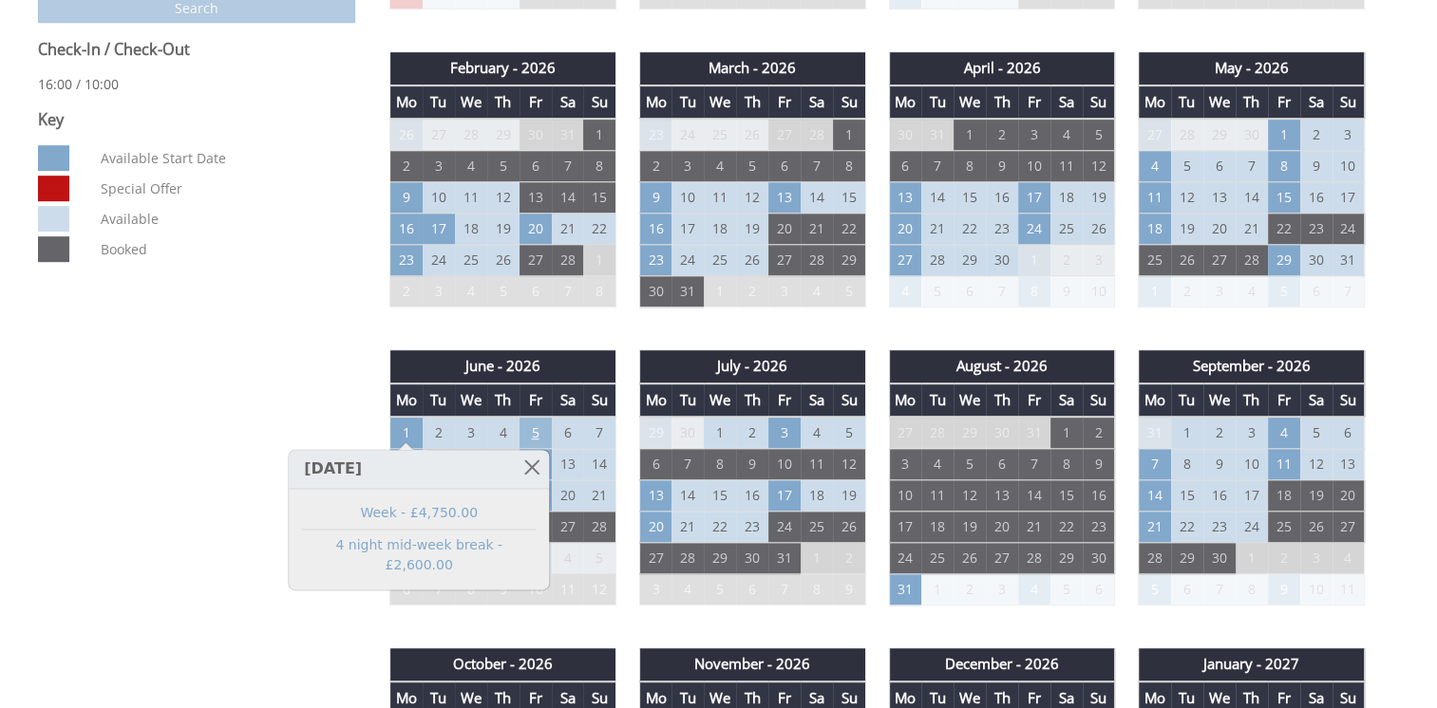
click at [546, 417] on td "5" at bounding box center [535, 433] width 32 height 32
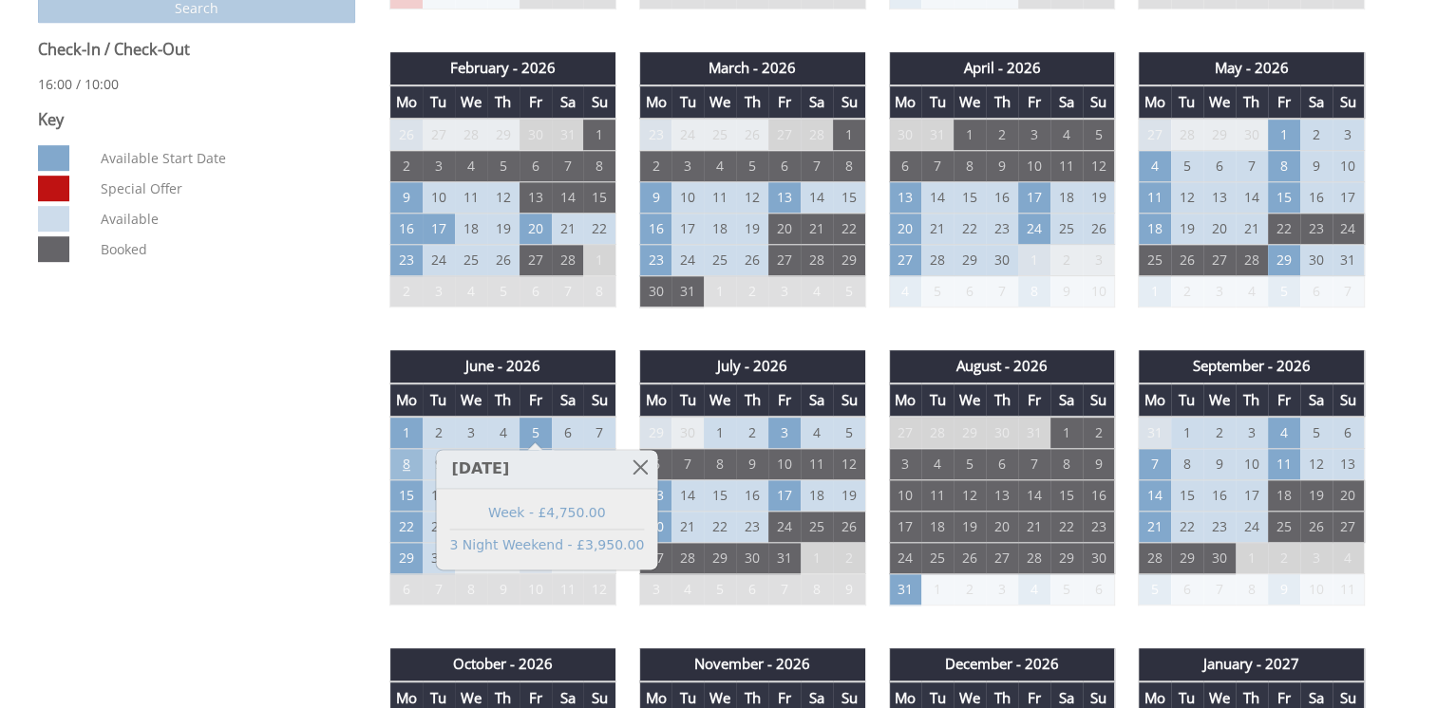
click at [403, 467] on td "8" at bounding box center [406, 464] width 32 height 31
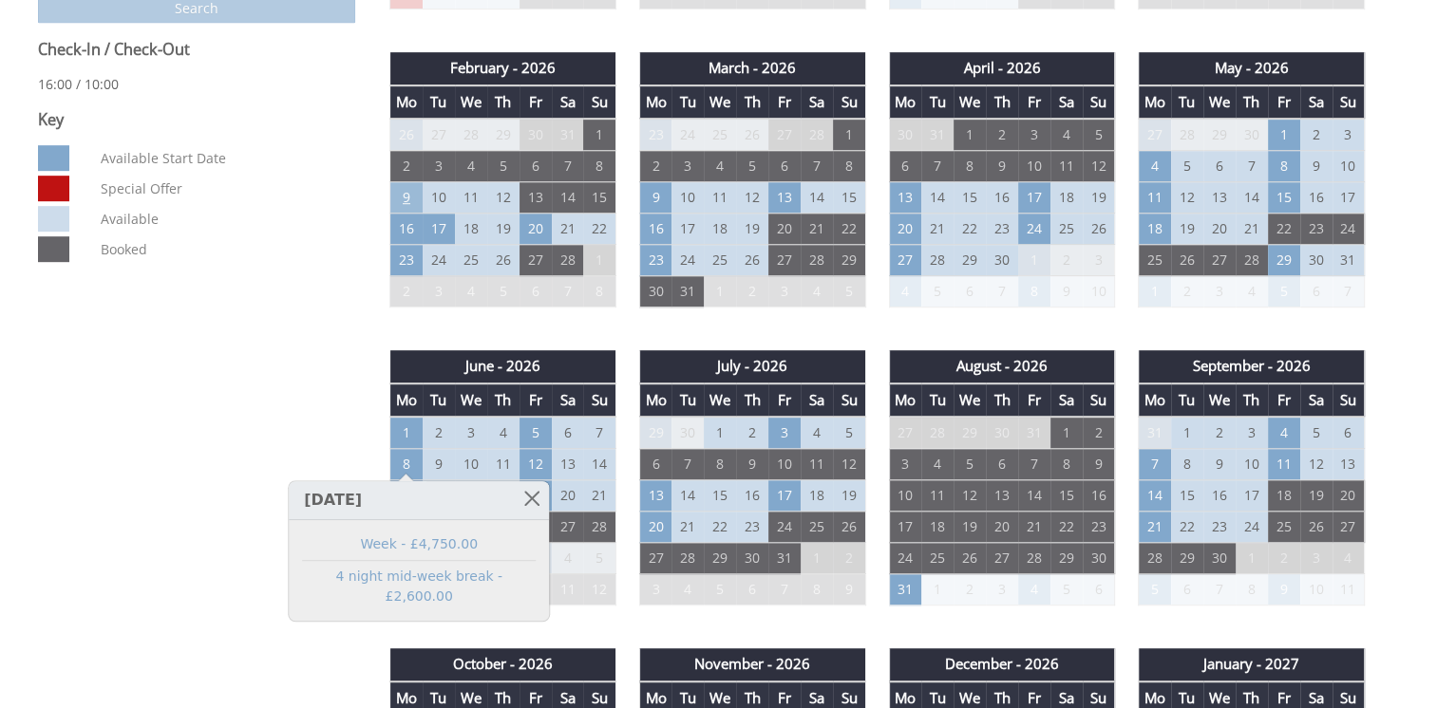
click at [410, 199] on td "9" at bounding box center [406, 197] width 32 height 31
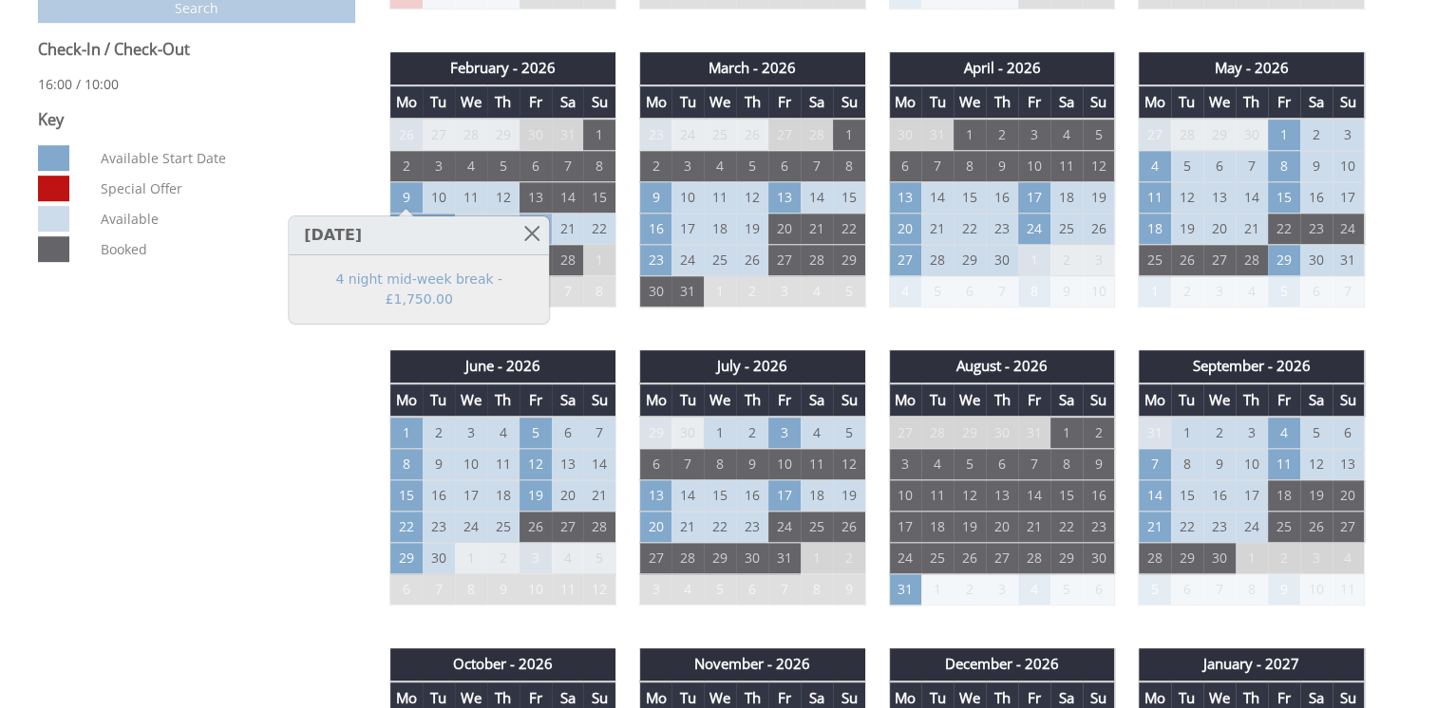
click at [539, 216] on td "20" at bounding box center [535, 229] width 32 height 31
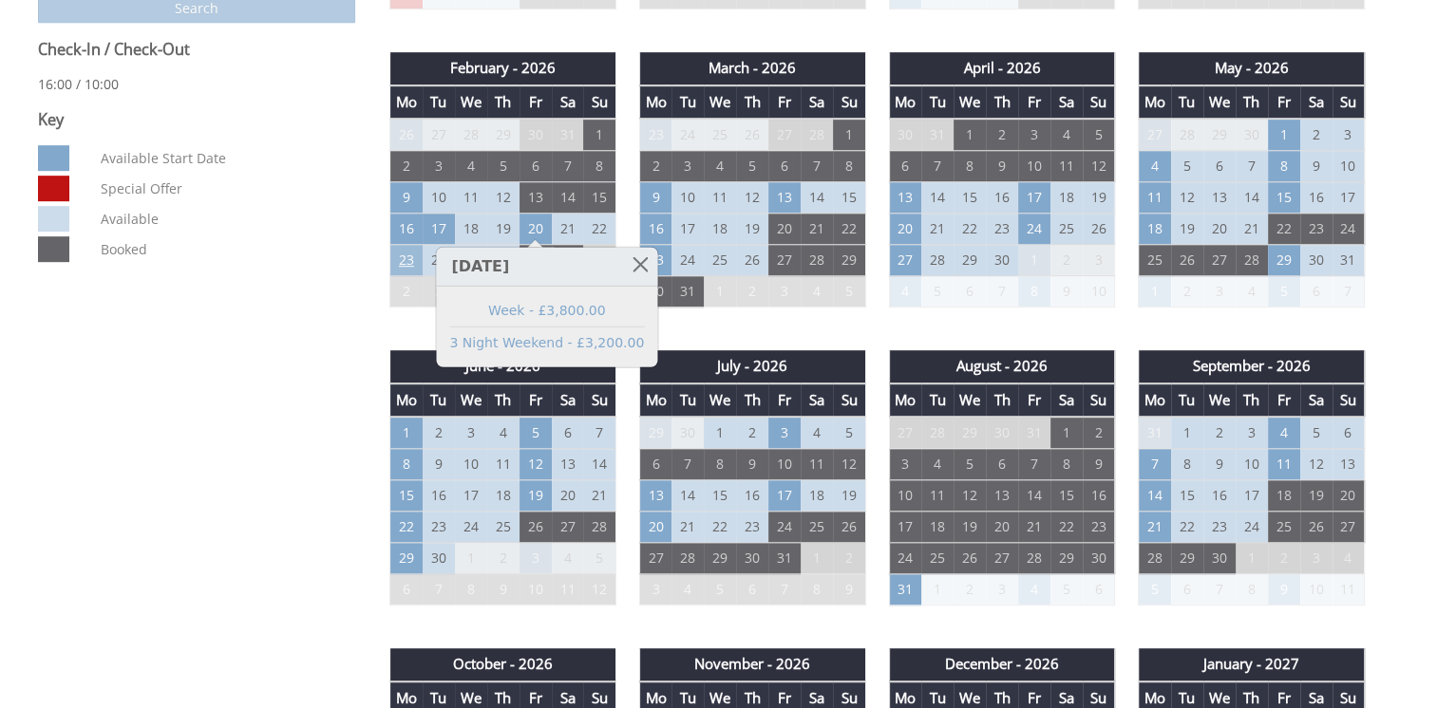
click at [411, 260] on td "23" at bounding box center [406, 260] width 32 height 31
